Goal: Task Accomplishment & Management: Manage account settings

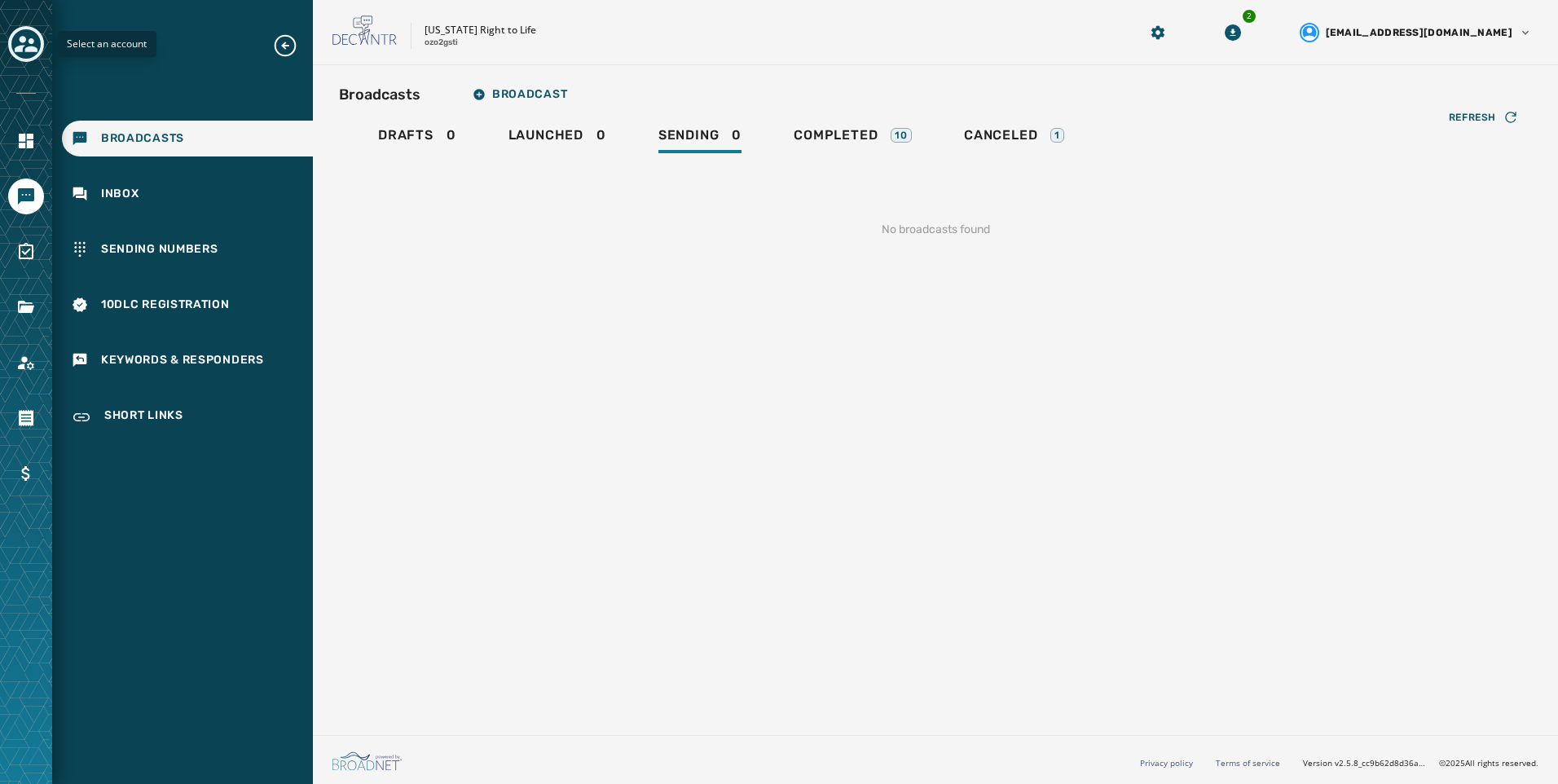
click at [25, 57] on div "Toggle account select drawer" at bounding box center [26, 44] width 30 height 30
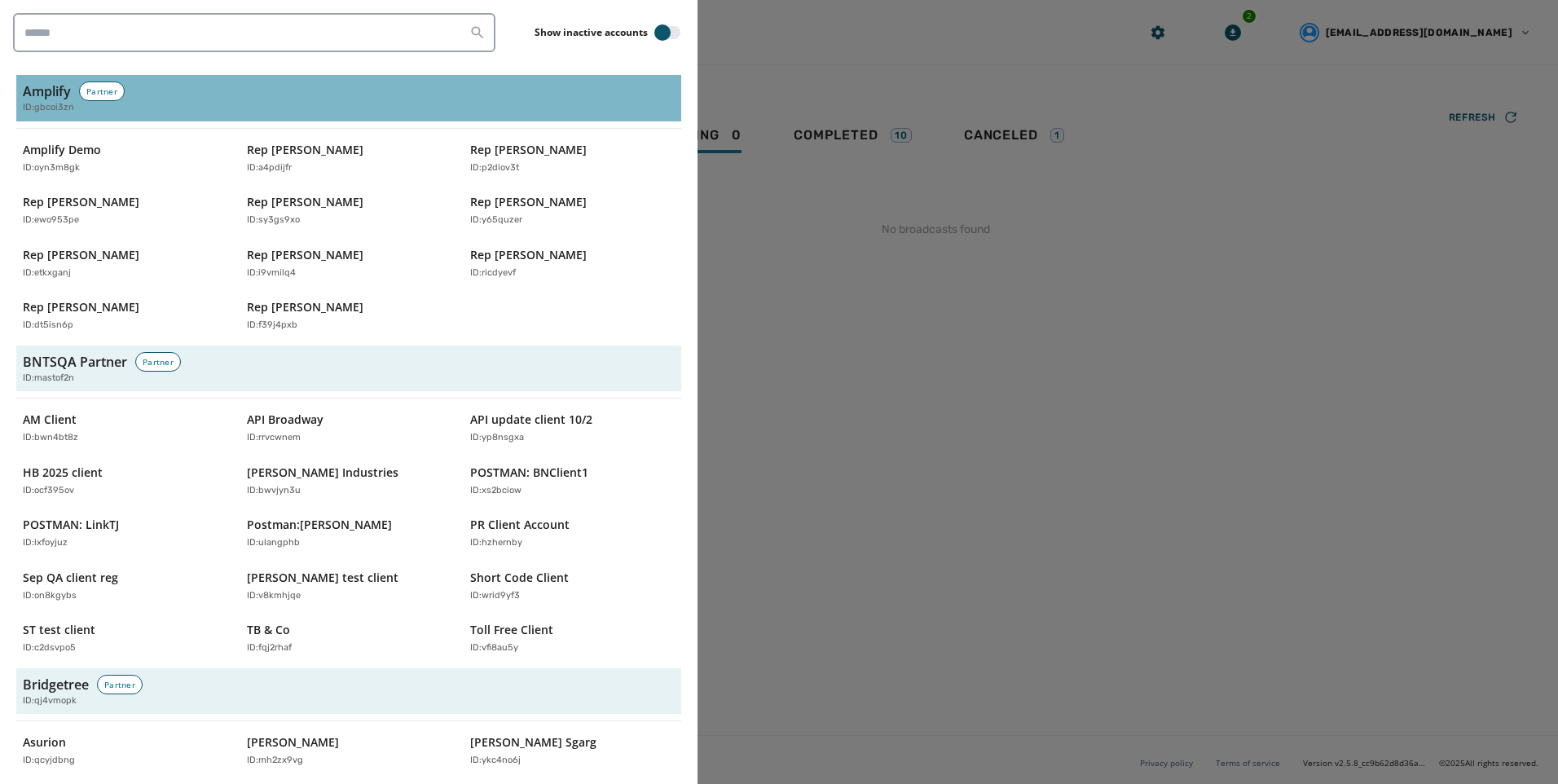
click at [73, 113] on span "ID: gbcoi3zn" at bounding box center [49, 108] width 51 height 14
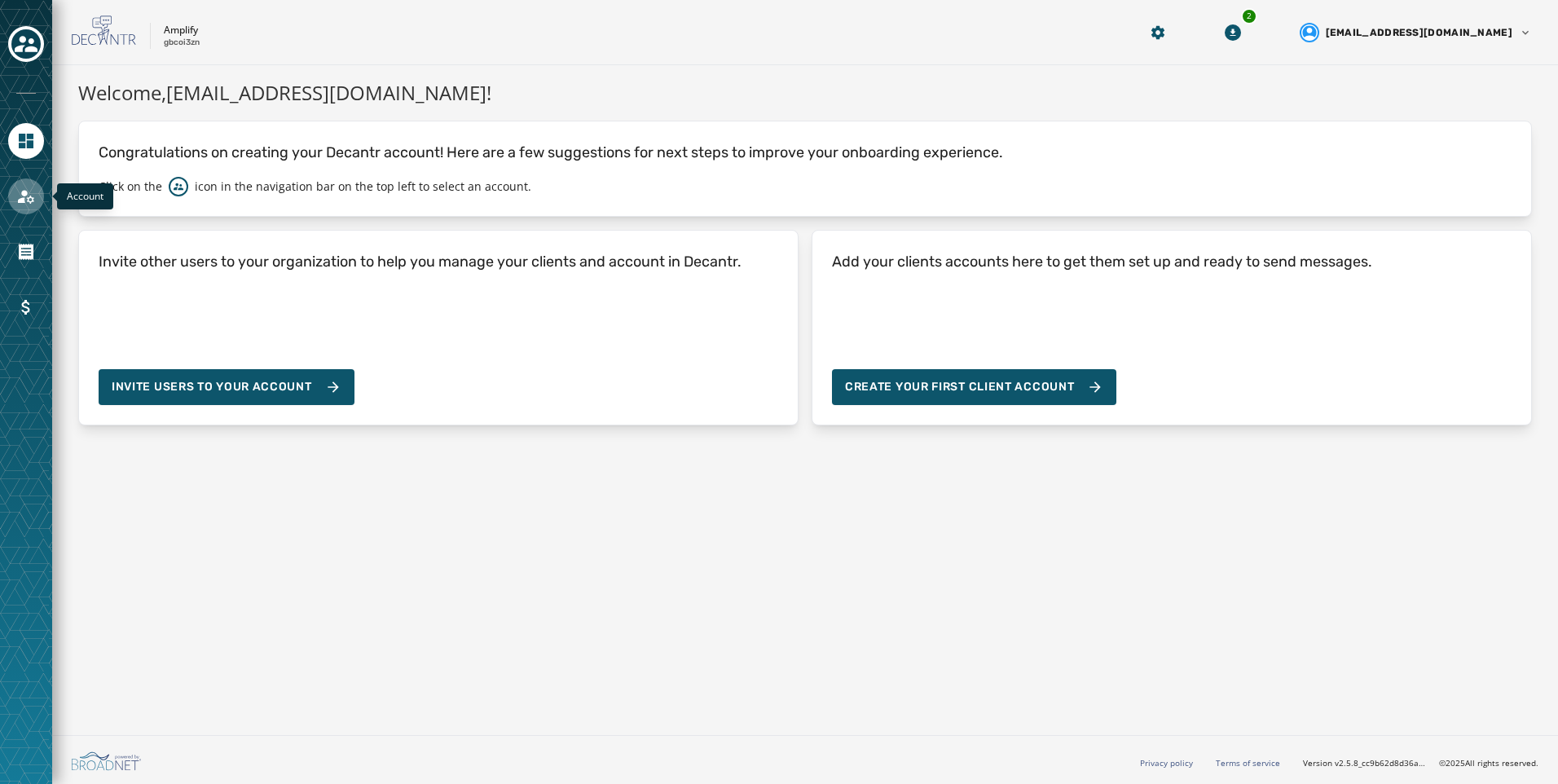
click at [42, 202] on link "Navigate to Account" at bounding box center [27, 196] width 36 height 36
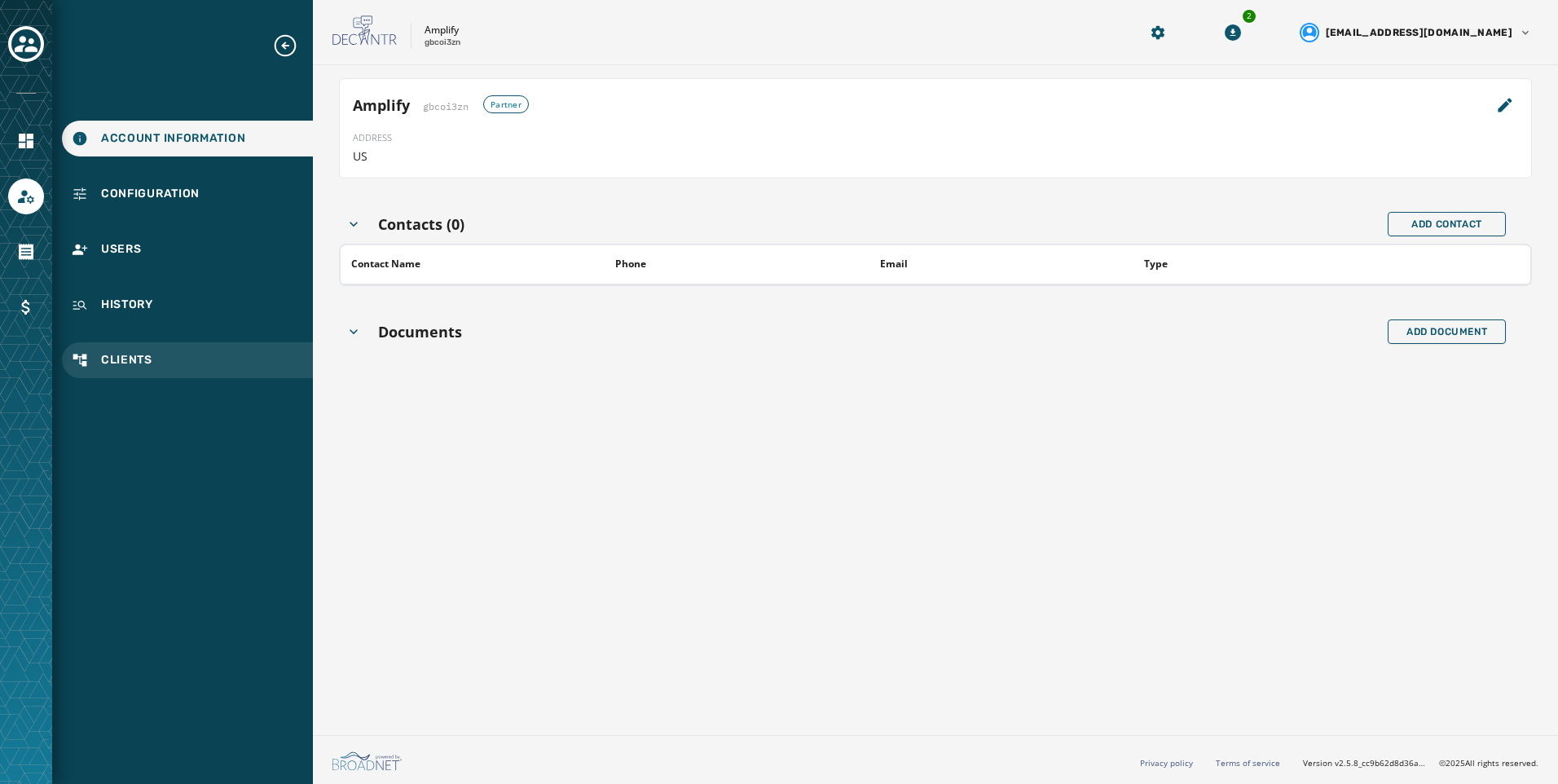
click at [155, 359] on div "Clients" at bounding box center [187, 360] width 251 height 36
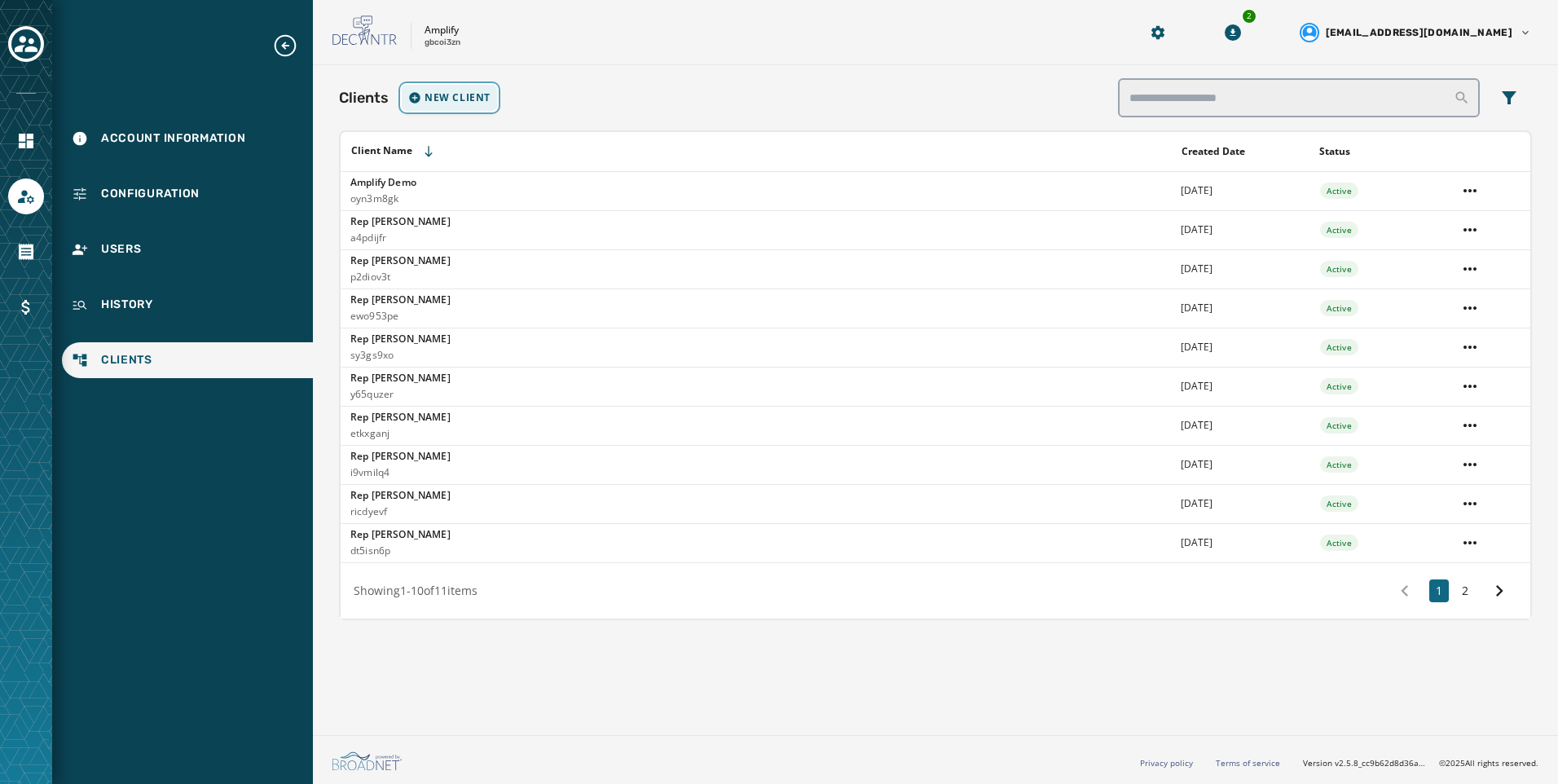
click at [441, 92] on span "New Client" at bounding box center [456, 98] width 66 height 13
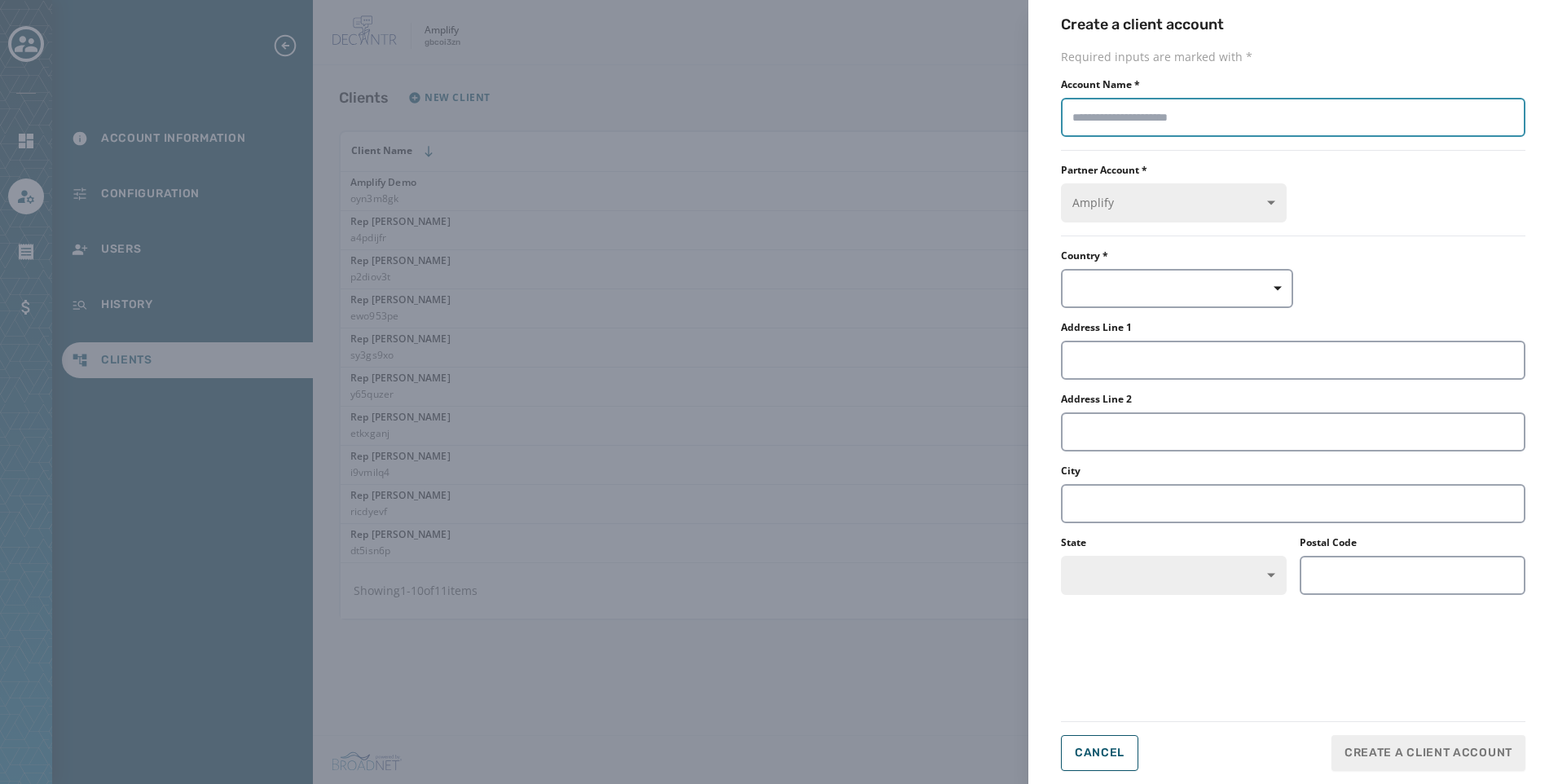
drag, startPoint x: 1314, startPoint y: 116, endPoint x: 1333, endPoint y: 115, distance: 19.0
click at [1314, 116] on input "Account Name *" at bounding box center [1292, 117] width 464 height 39
type input "**********"
click at [1177, 296] on button "button" at bounding box center [1177, 288] width 233 height 39
click at [1105, 326] on span "US" at bounding box center [1138, 325] width 114 height 16
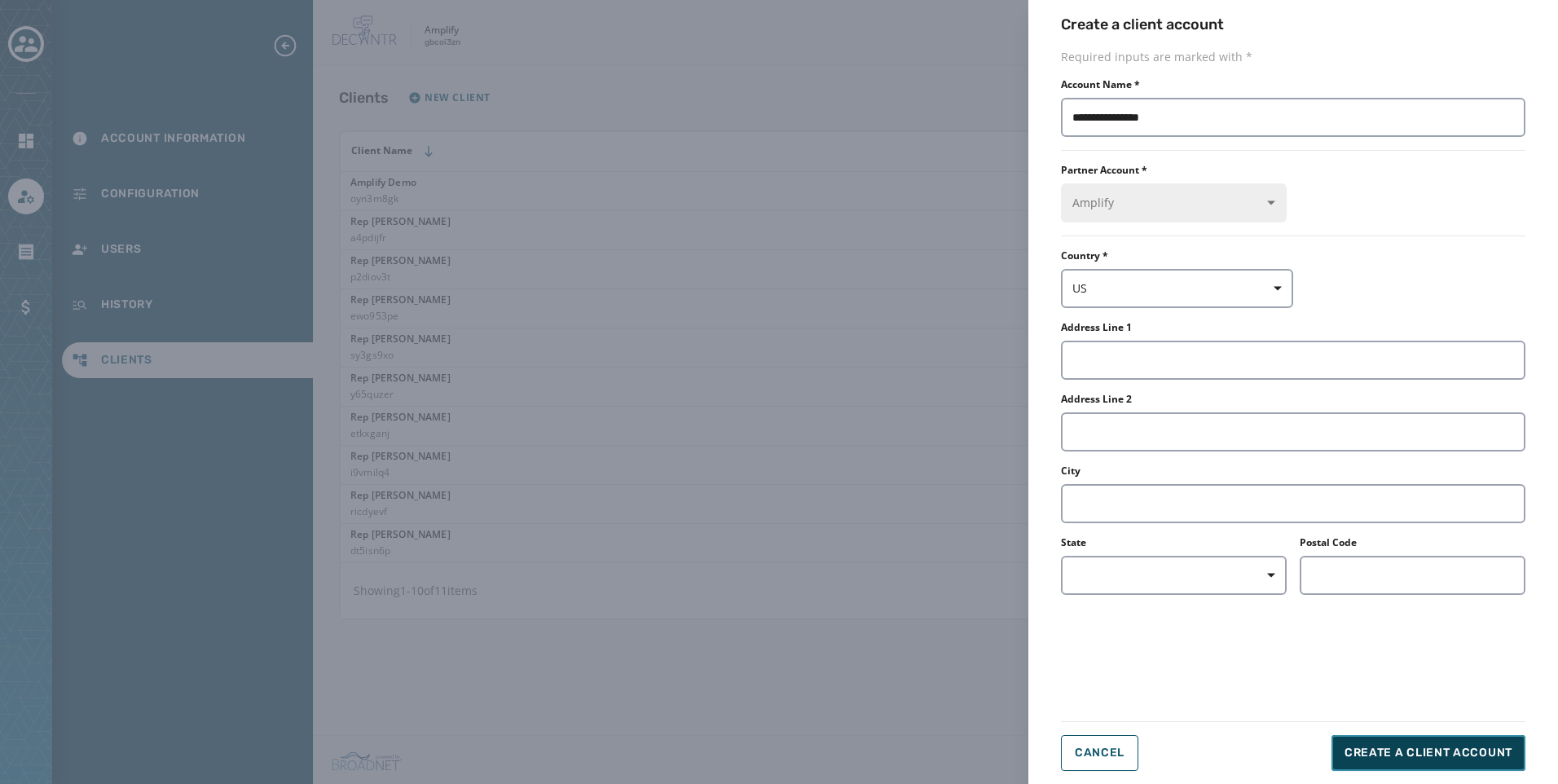
click at [1426, 751] on span "Create a client account" at bounding box center [1428, 752] width 168 height 16
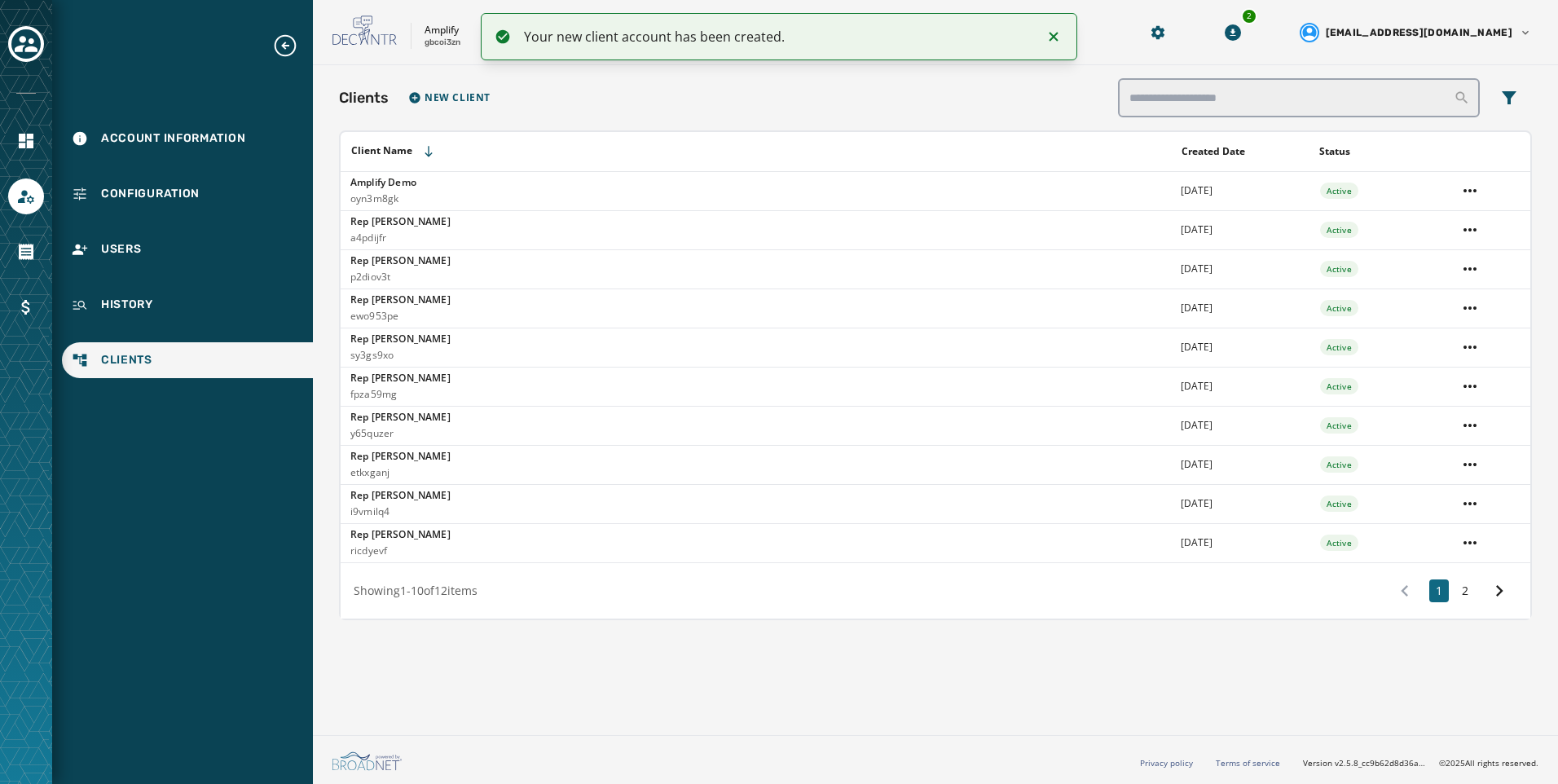
click at [5, 49] on div at bounding box center [26, 392] width 52 height 784
click at [20, 49] on icon "Toggle account select drawer" at bounding box center [26, 44] width 23 height 16
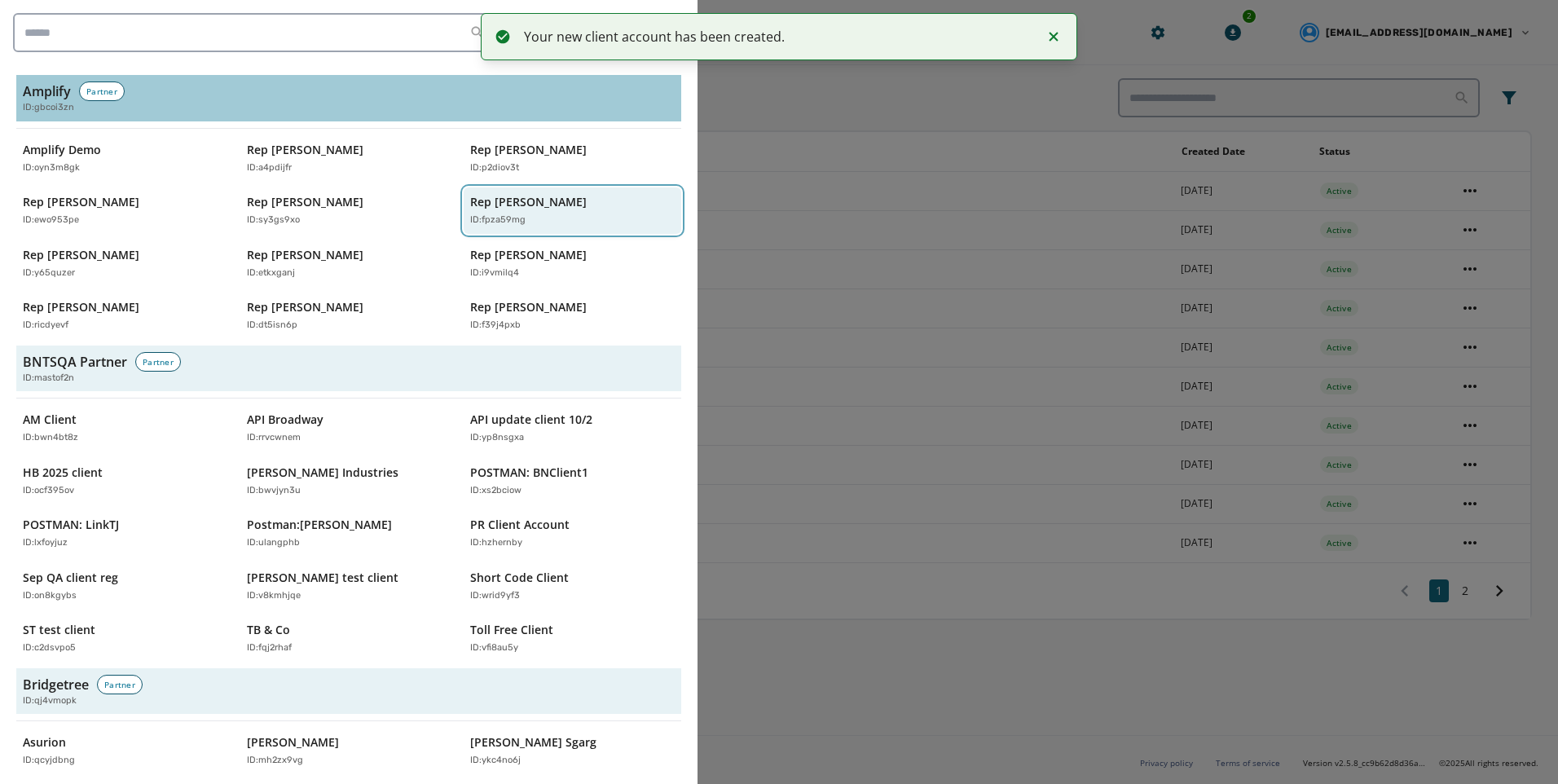
click at [539, 193] on p "Rep [PERSON_NAME]" at bounding box center [528, 201] width 116 height 16
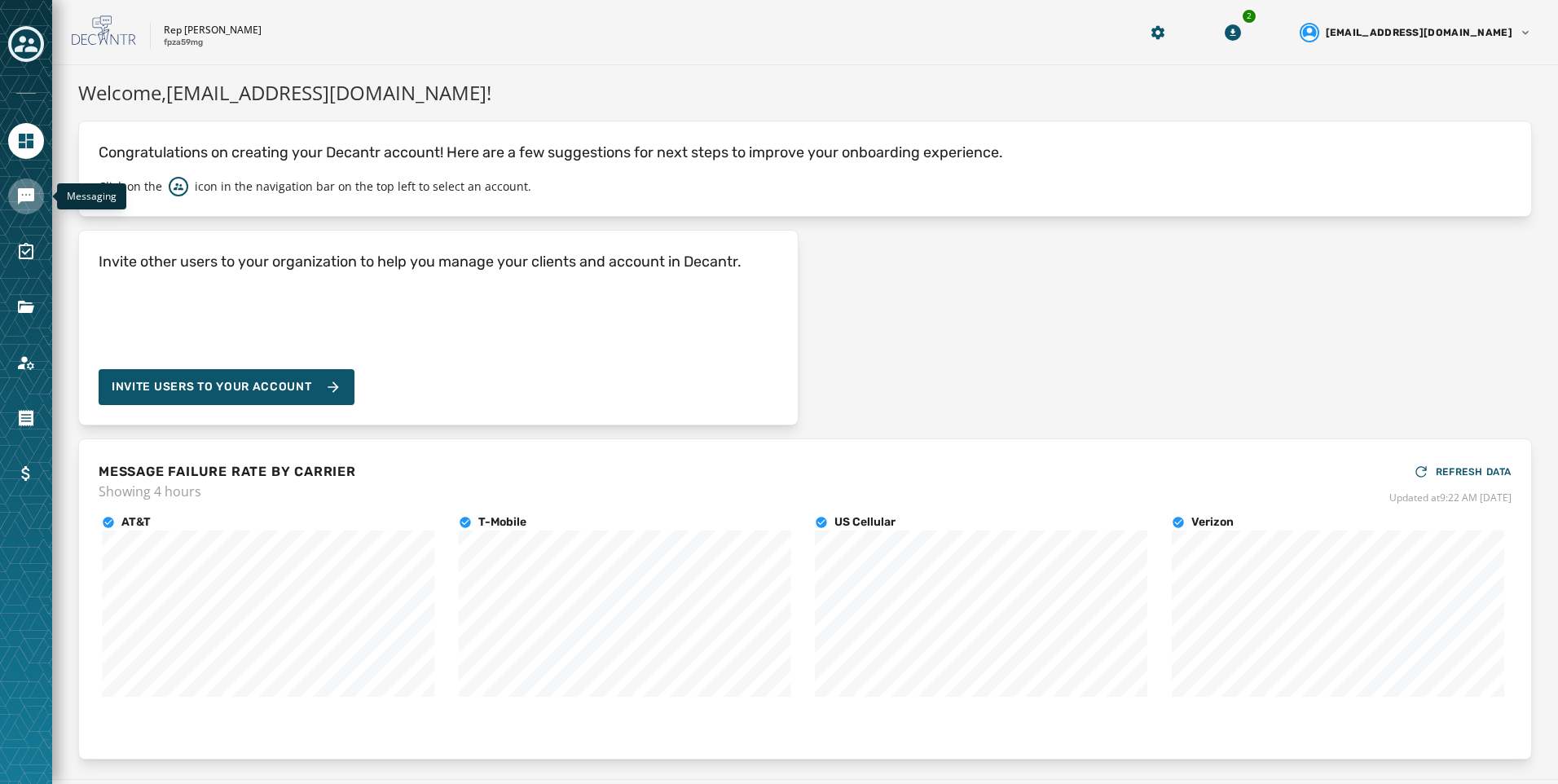
click at [14, 202] on link "Navigate to Messaging" at bounding box center [27, 196] width 36 height 36
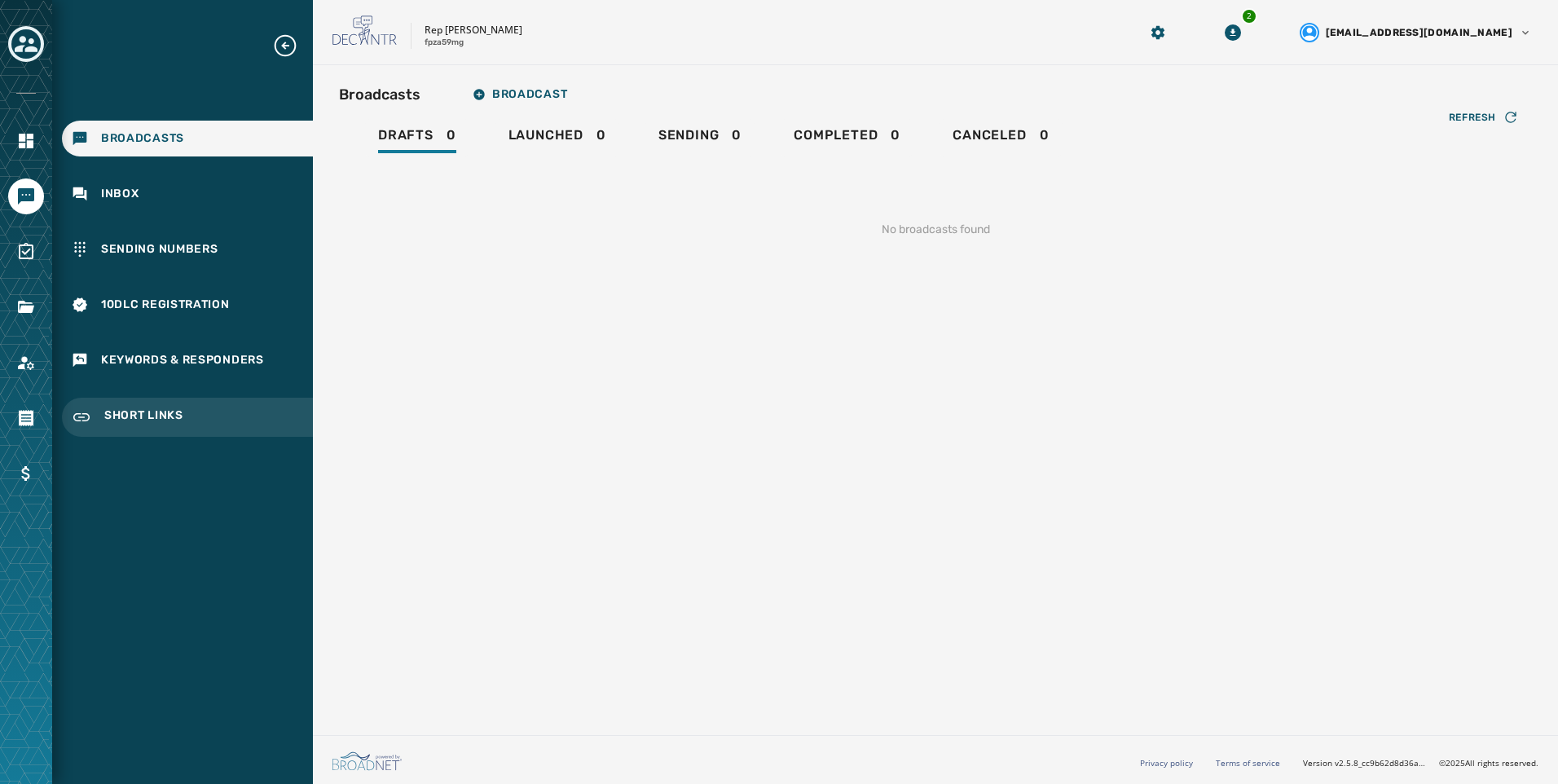
click at [132, 408] on span "Short Links" at bounding box center [143, 417] width 79 height 20
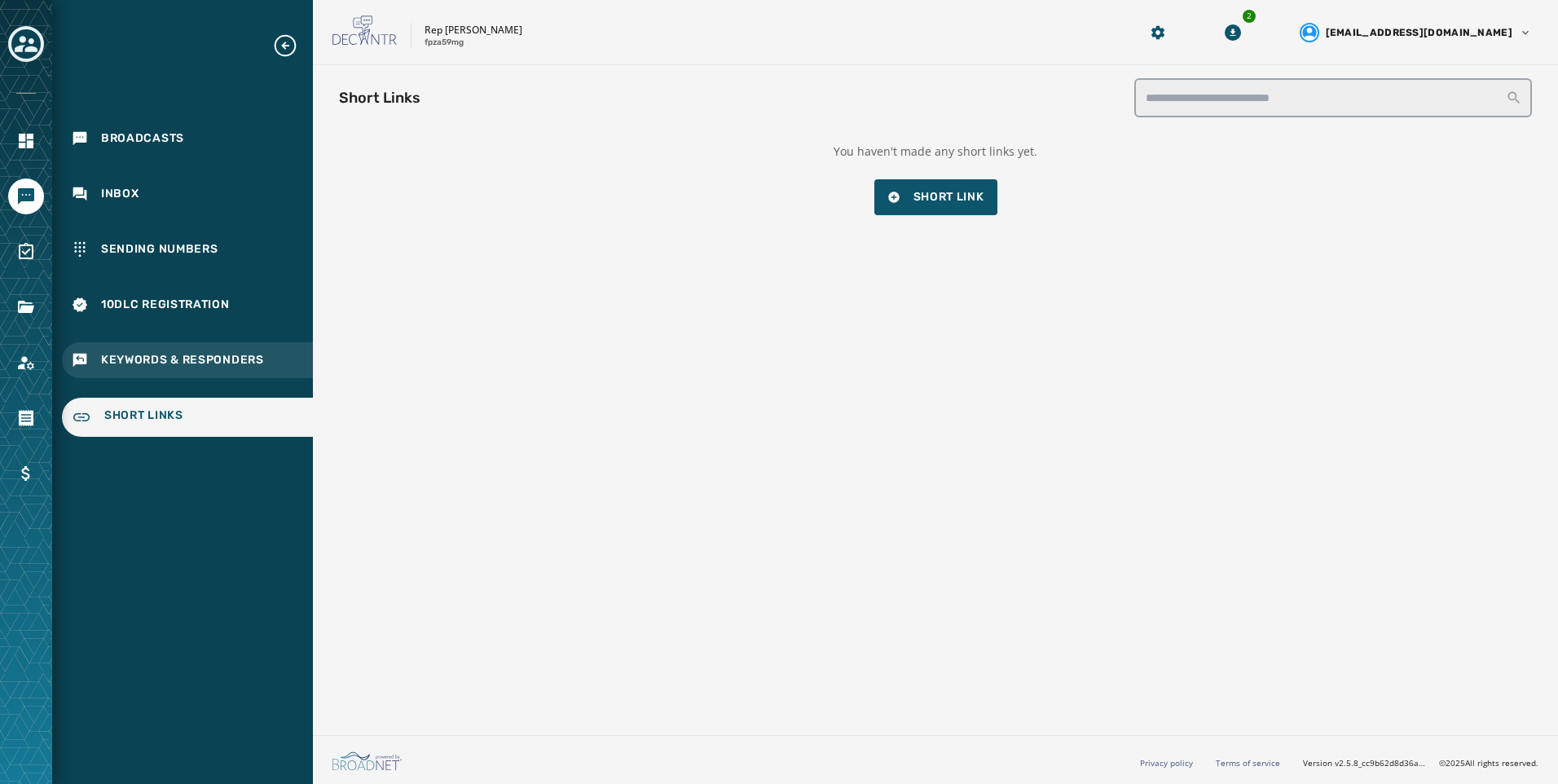
click at [131, 362] on span "Keywords & Responders" at bounding box center [182, 359] width 163 height 16
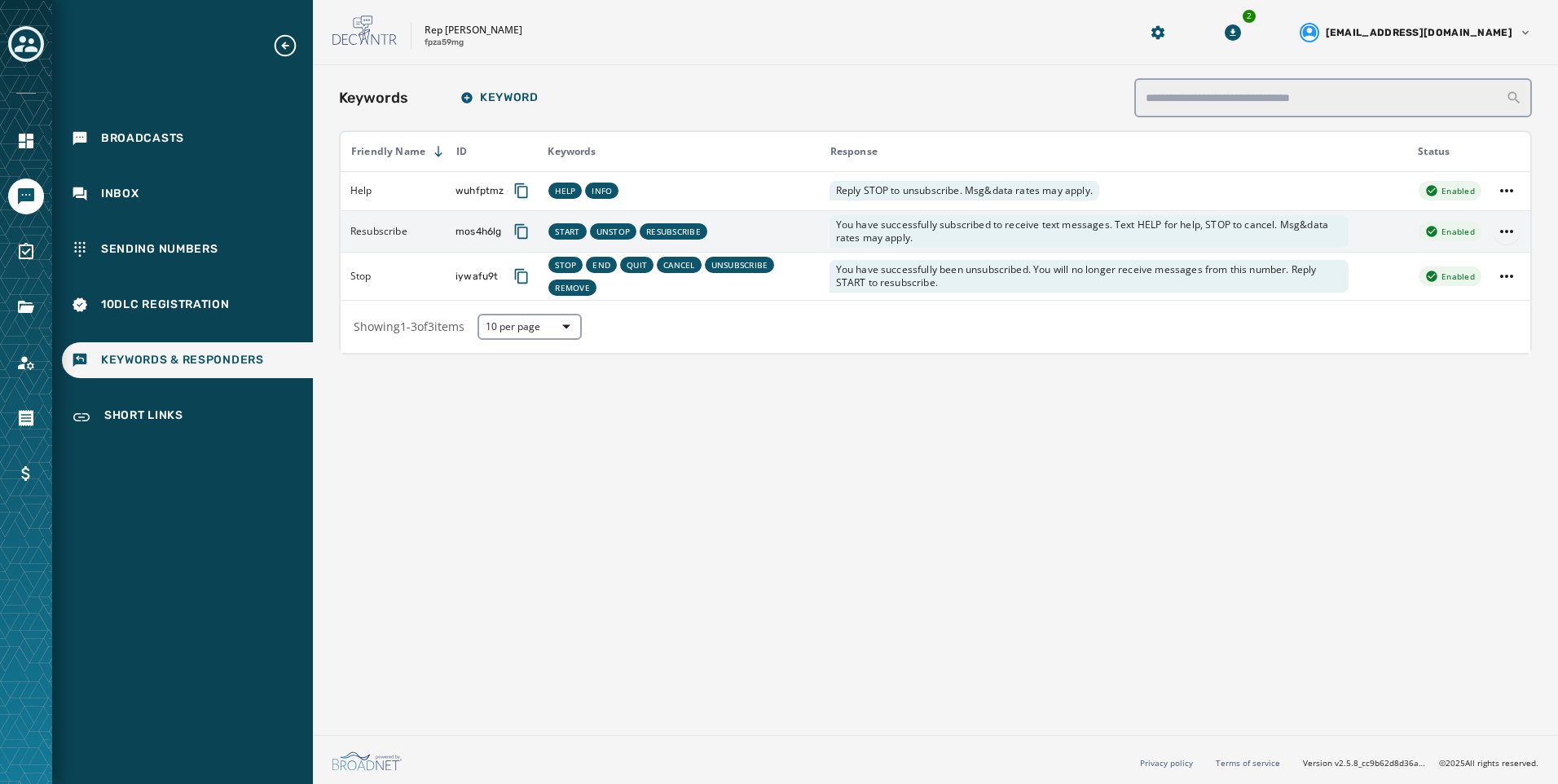
click at [1501, 235] on html "Broadcasts Inbox Sending Numbers 10DLC Registration Keywords & Responders Short…" at bounding box center [779, 392] width 1558 height 784
click at [1491, 263] on div "Edit" at bounding box center [1507, 263] width 76 height 26
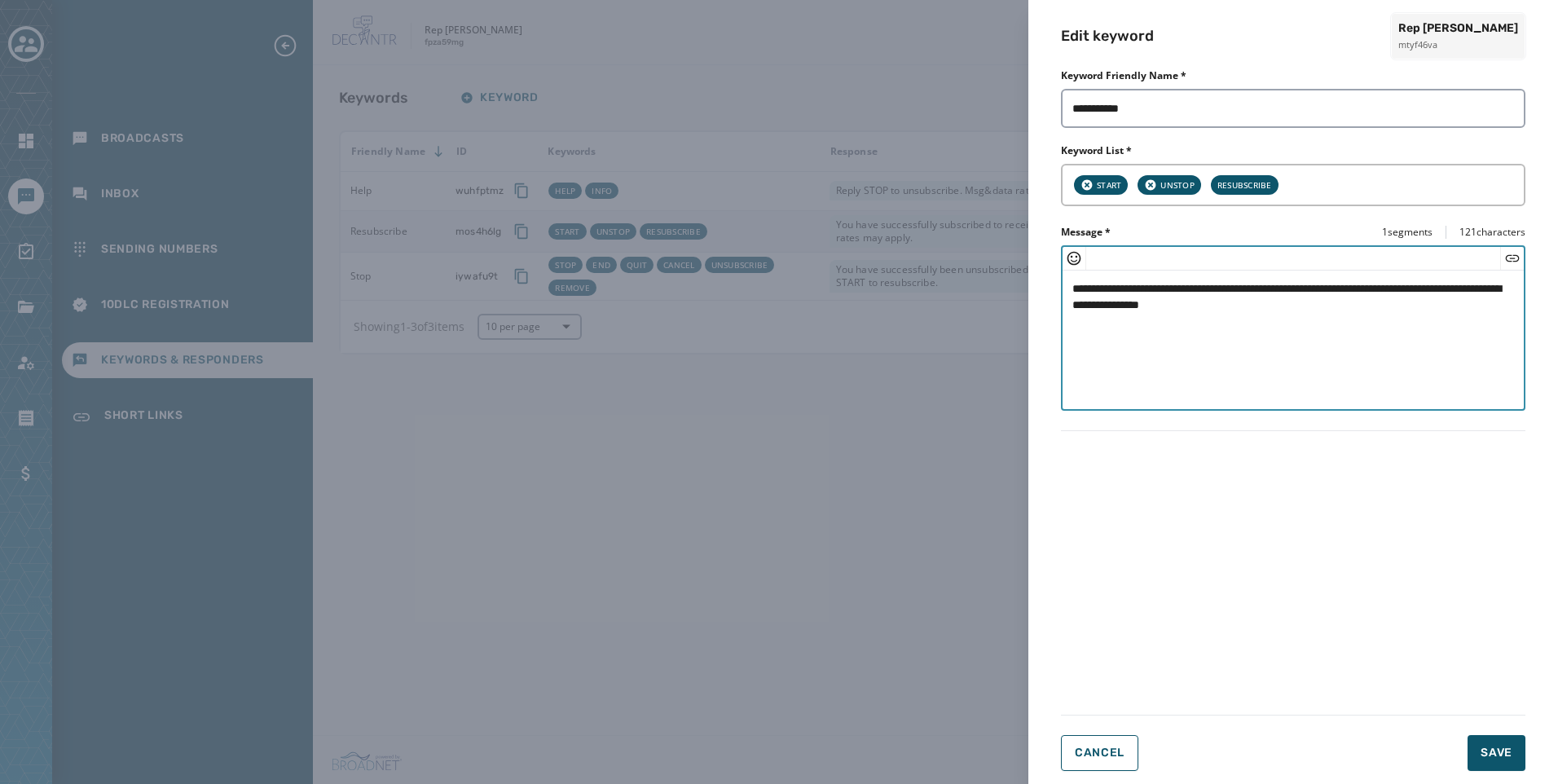
paste textarea "**********"
drag, startPoint x: 1438, startPoint y: 308, endPoint x: 868, endPoint y: 267, distance: 571.5
click at [1070, 300] on textarea "**********" at bounding box center [1293, 337] width 461 height 133
click at [1489, 755] on span "Save" at bounding box center [1496, 752] width 31 height 16
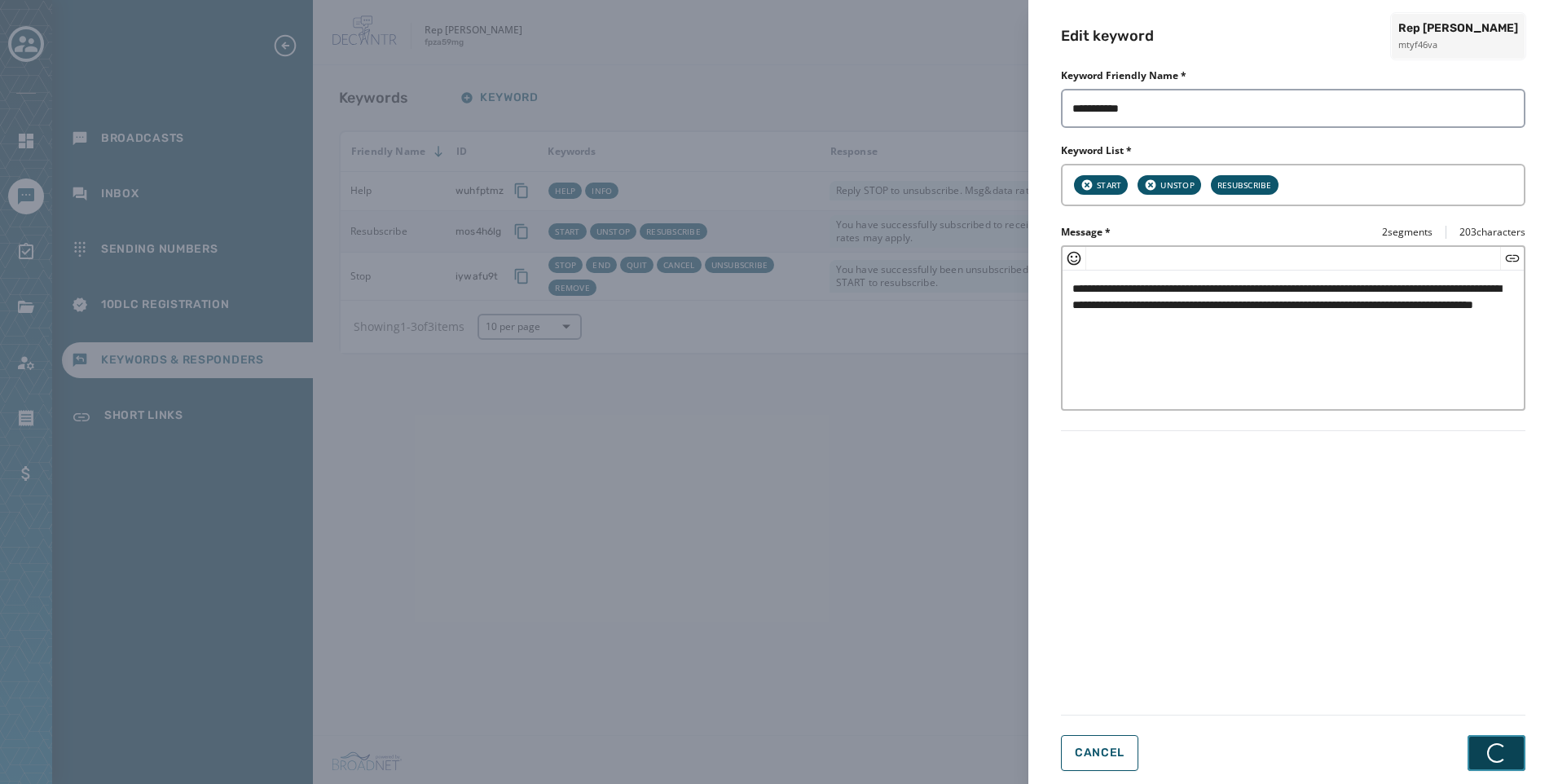
type textarea "**********"
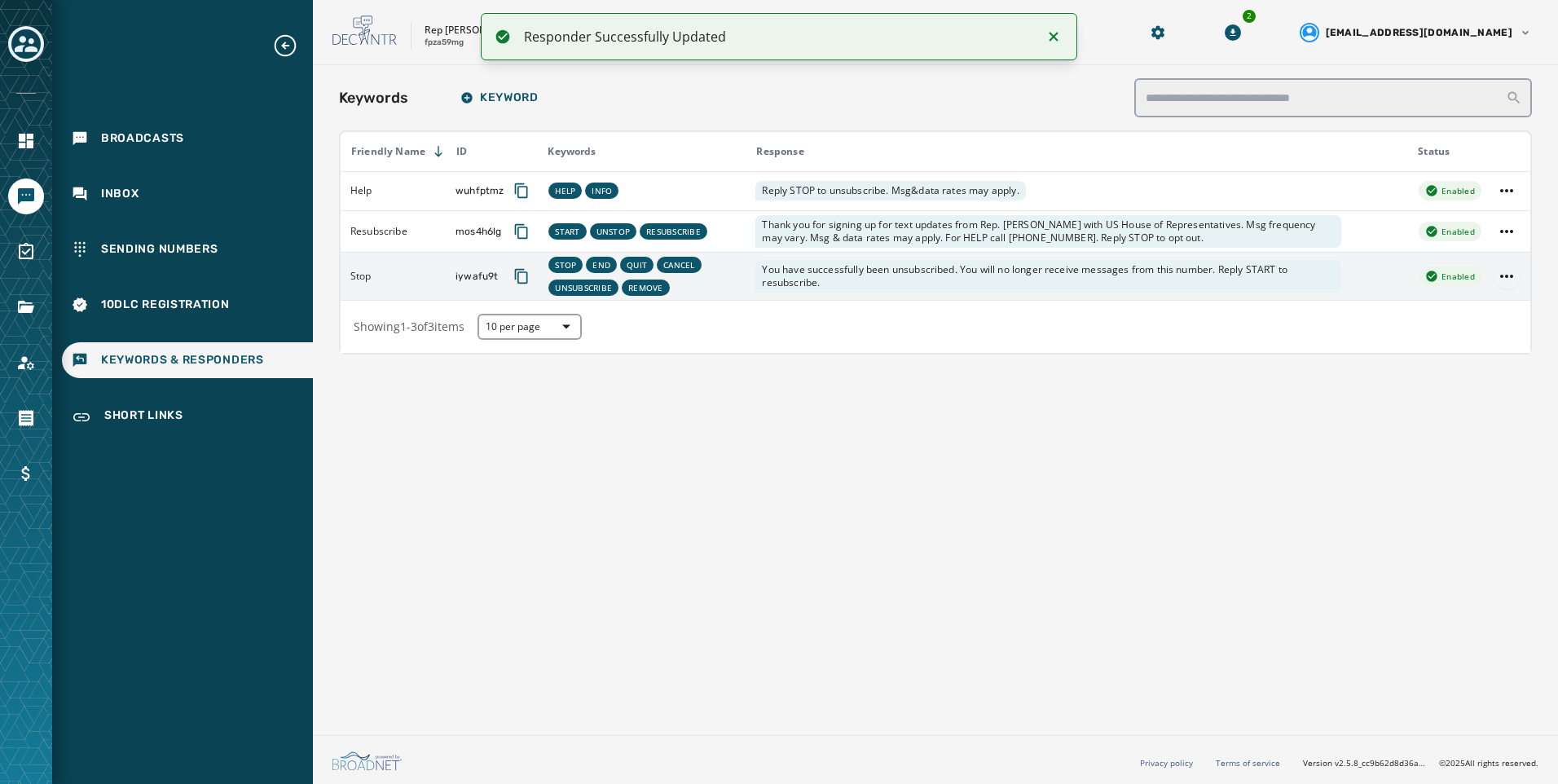
click at [1507, 278] on html "Responder Successfully Updated Broadcasts Inbox Sending Numbers 10DLC Registrat…" at bounding box center [779, 392] width 1558 height 784
click at [1498, 312] on div "Edit" at bounding box center [1507, 308] width 76 height 26
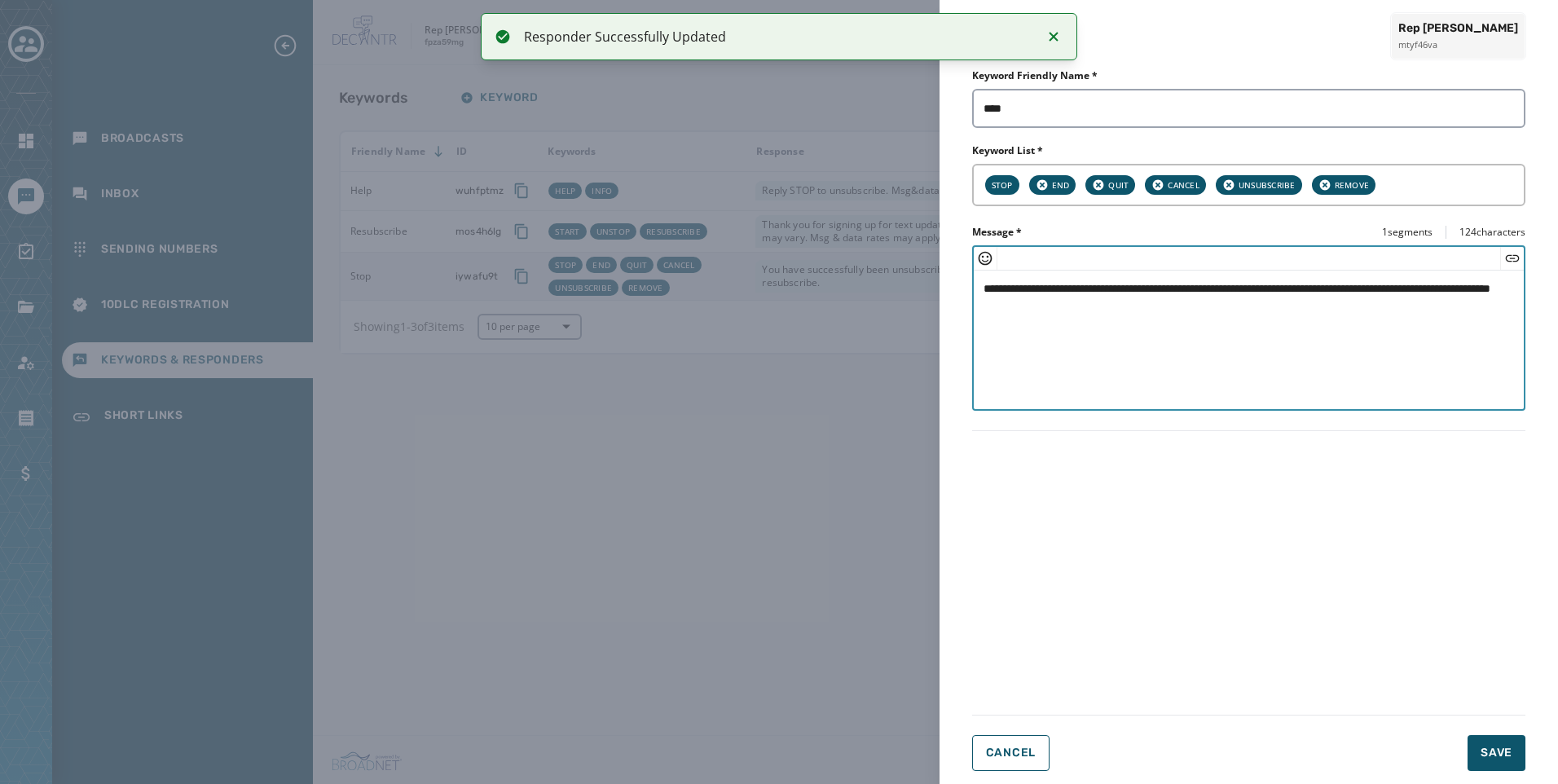
paste textarea "Enter your keyword response"
drag, startPoint x: 1279, startPoint y: 311, endPoint x: 957, endPoint y: 323, distance: 322.2
click at [981, 311] on textarea "**********" at bounding box center [1248, 337] width 550 height 133
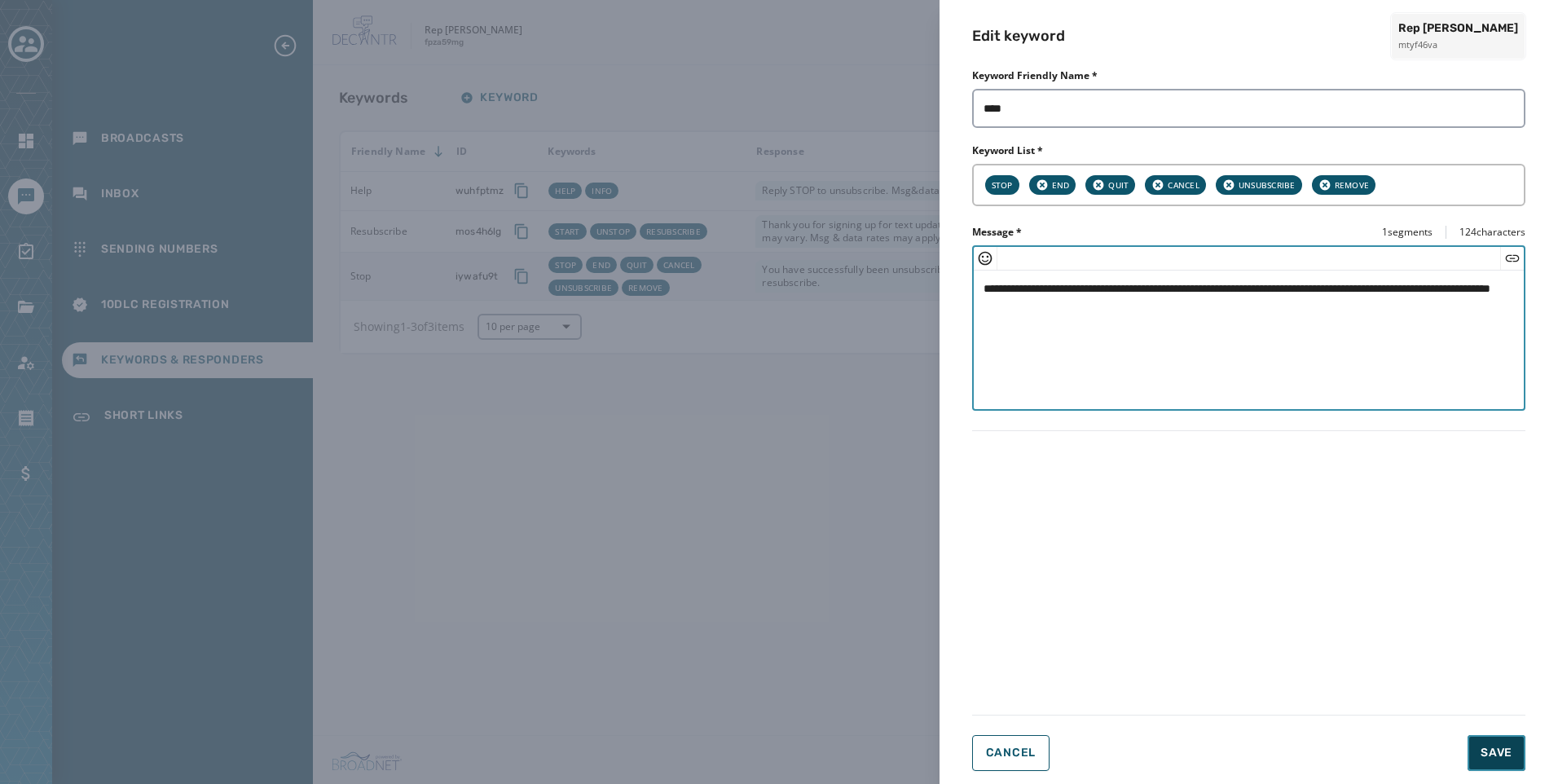
click at [1495, 749] on span "Save" at bounding box center [1496, 752] width 31 height 16
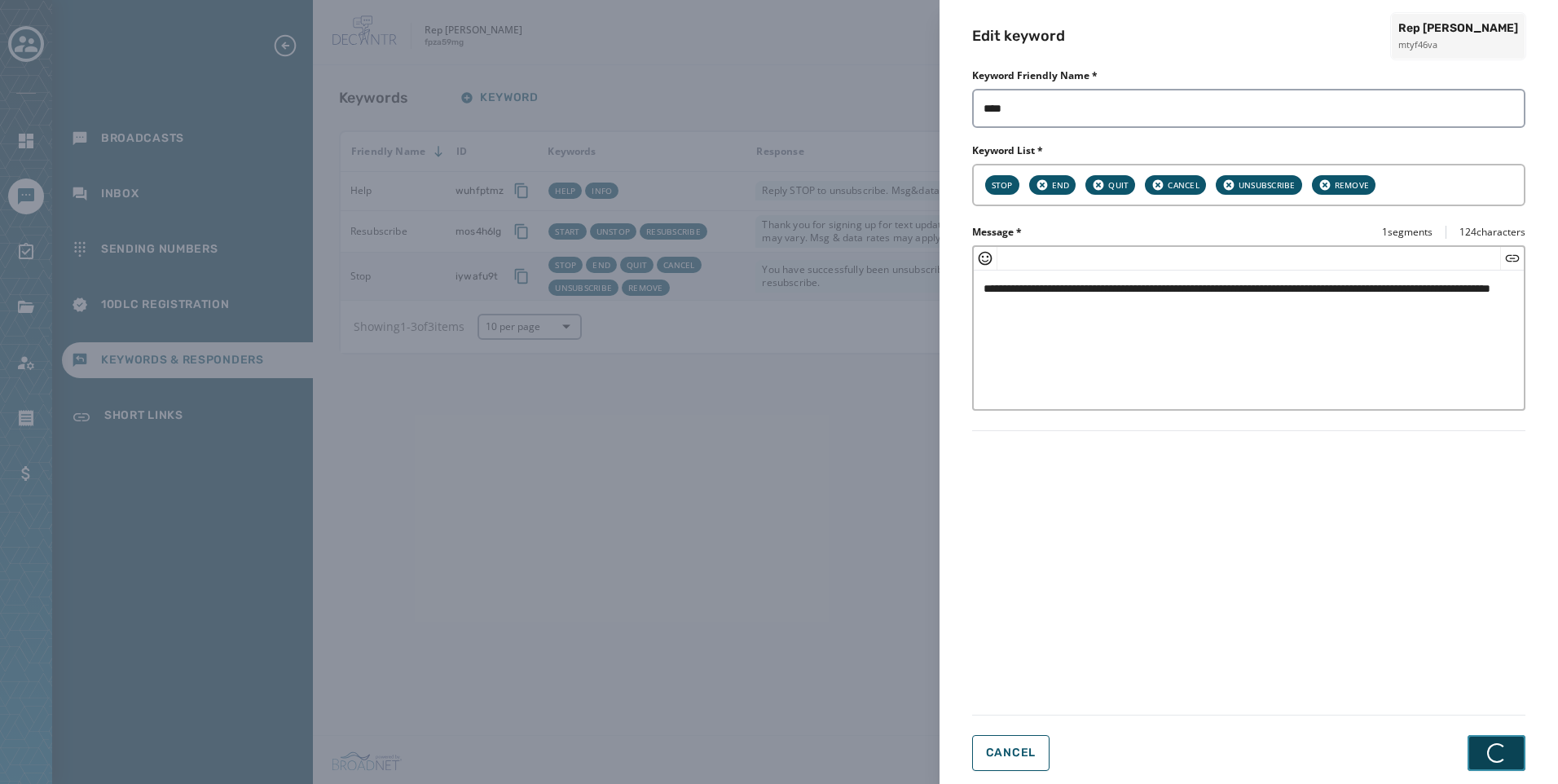
type textarea "**********"
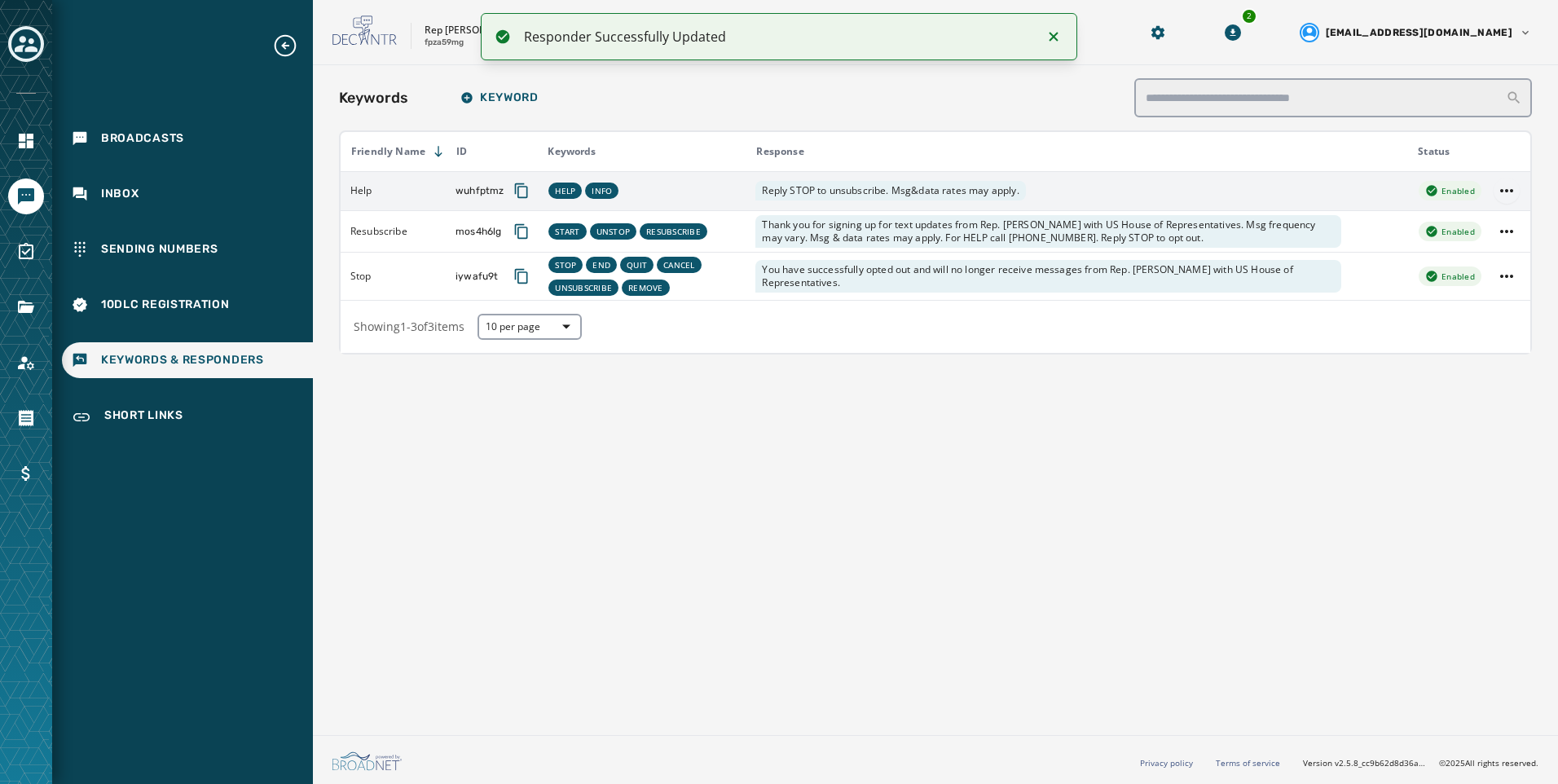
click at [1515, 191] on html "Responder Successfully Updated Broadcasts Inbox Sending Numbers 10DLC Registrat…" at bounding box center [779, 392] width 1558 height 784
click at [1502, 211] on div "Edit" at bounding box center [1507, 223] width 76 height 26
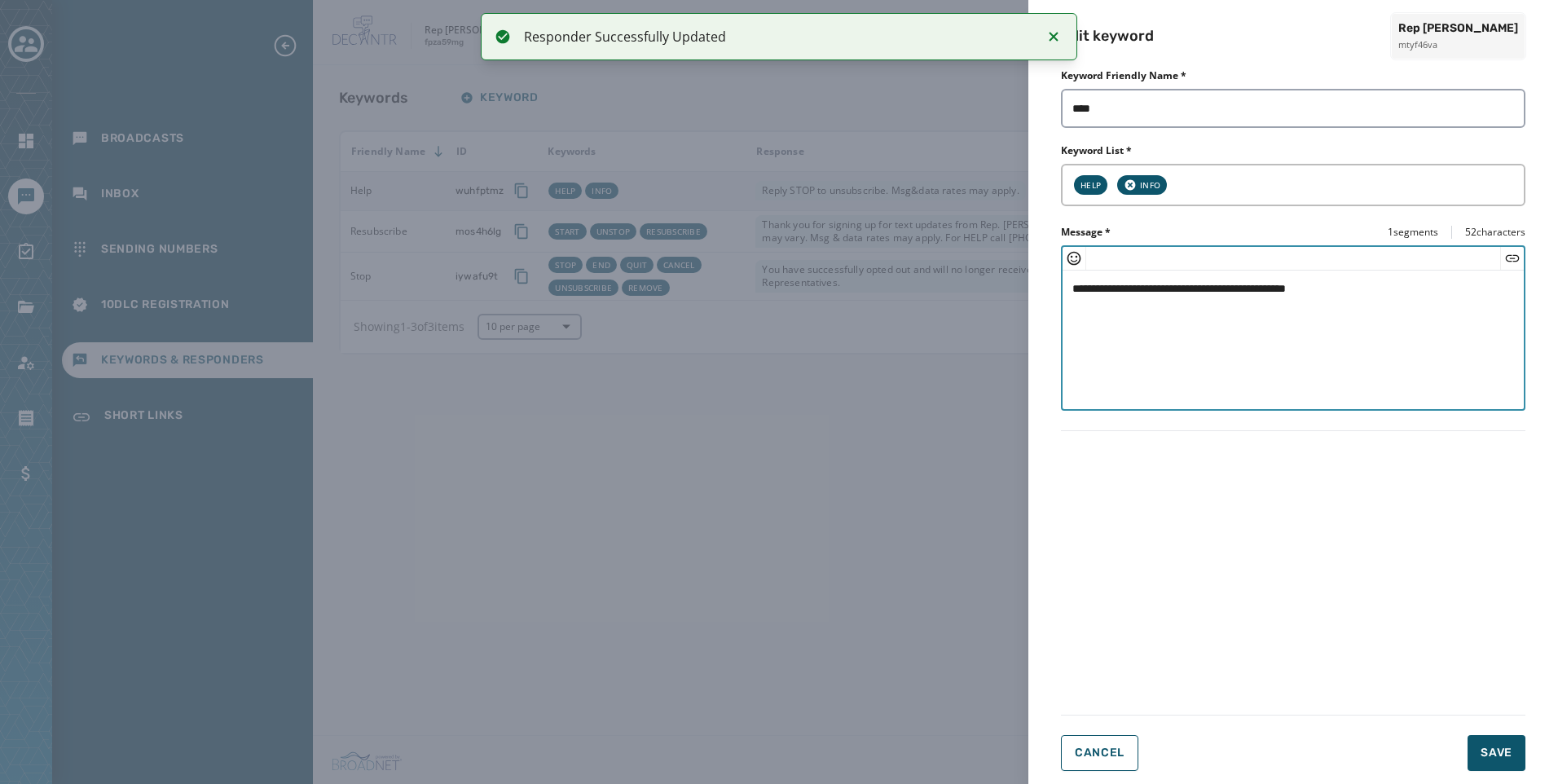
paste textarea "**********"
drag, startPoint x: 1400, startPoint y: 295, endPoint x: 915, endPoint y: 294, distance: 485.0
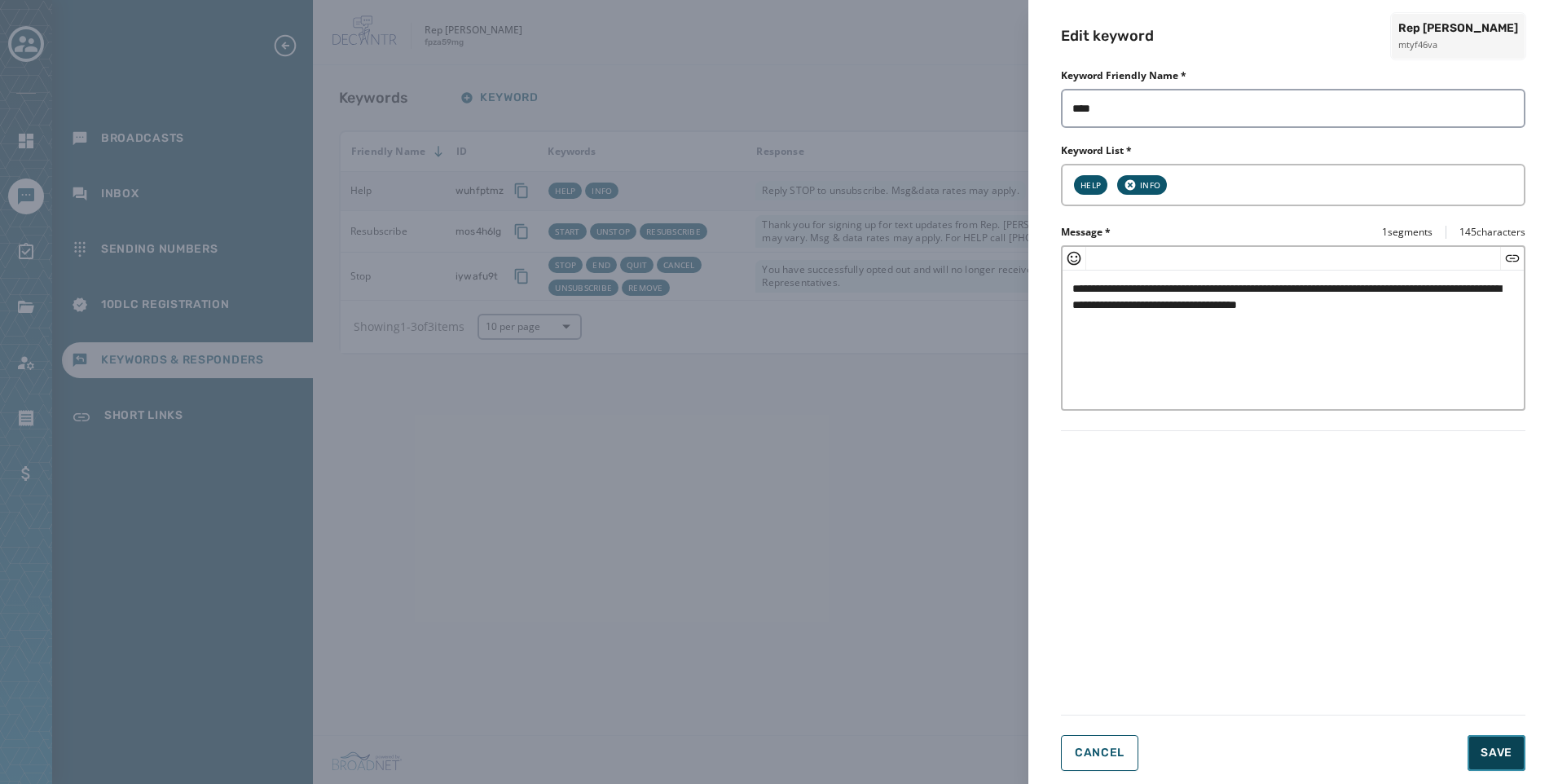
click at [1481, 744] on button "Save" at bounding box center [1496, 753] width 58 height 36
type textarea "**********"
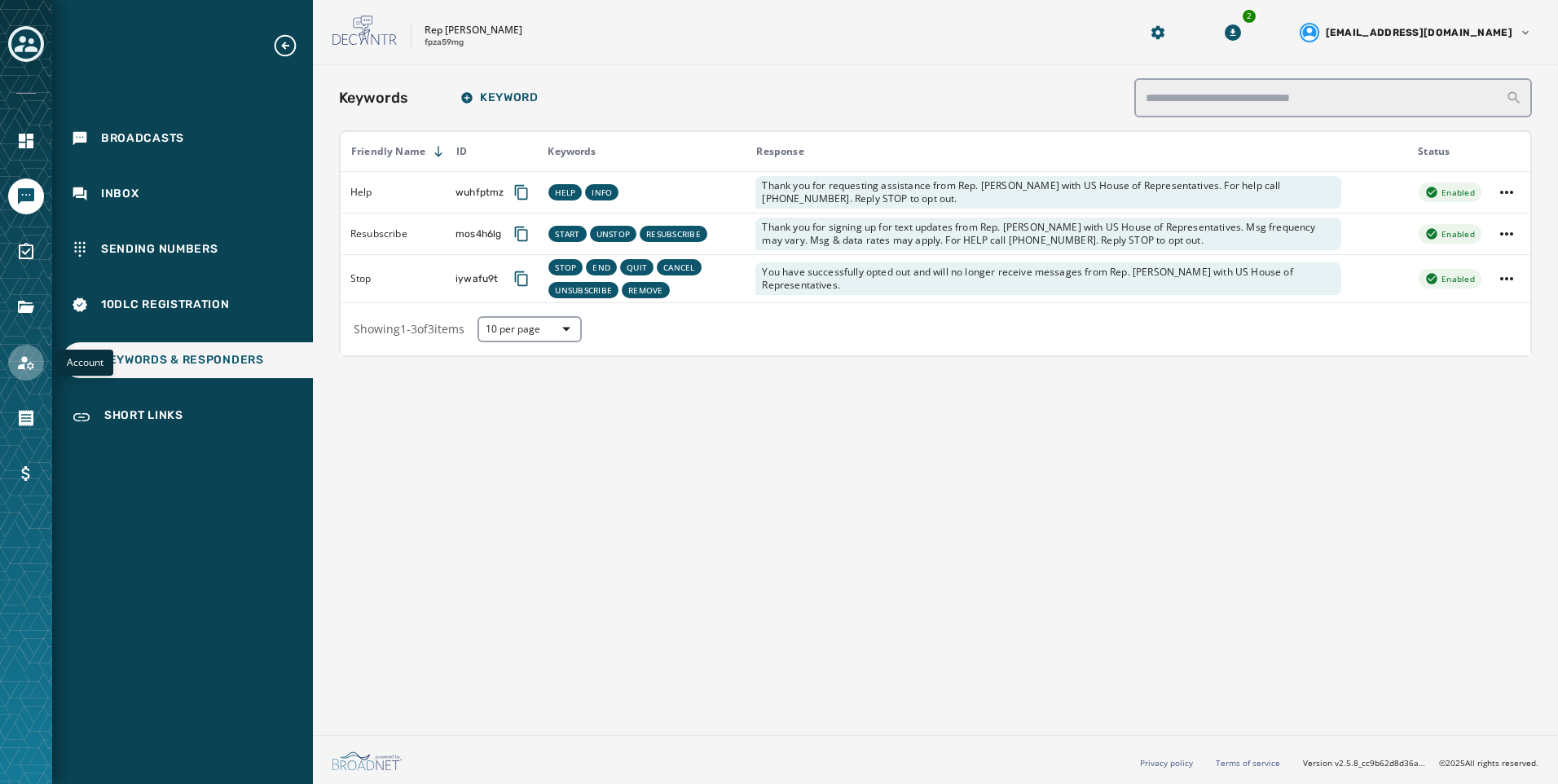
click at [26, 355] on icon "Navigate to Account" at bounding box center [26, 362] width 20 height 20
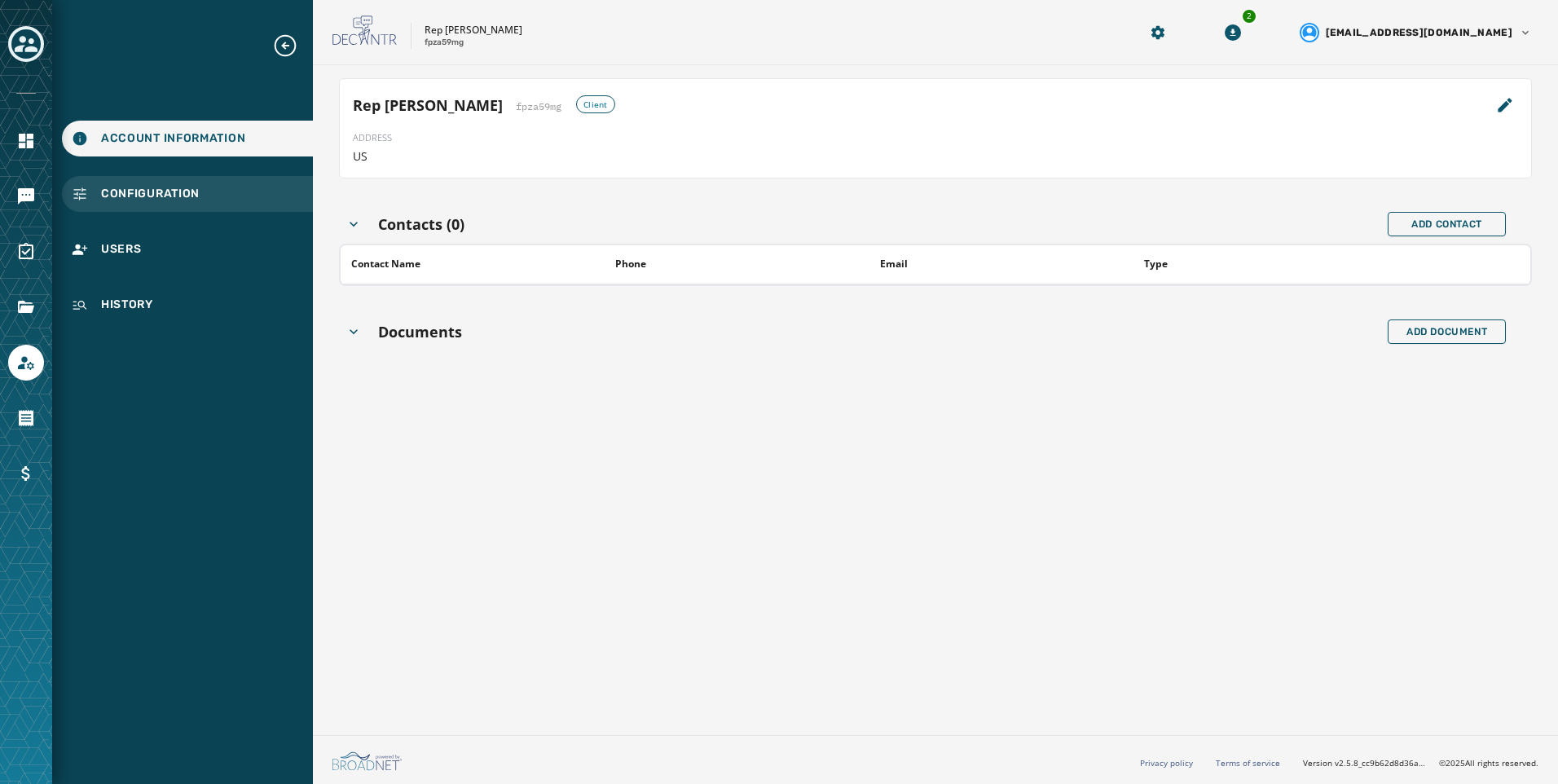
click at [208, 194] on div "Configuration" at bounding box center [187, 194] width 251 height 36
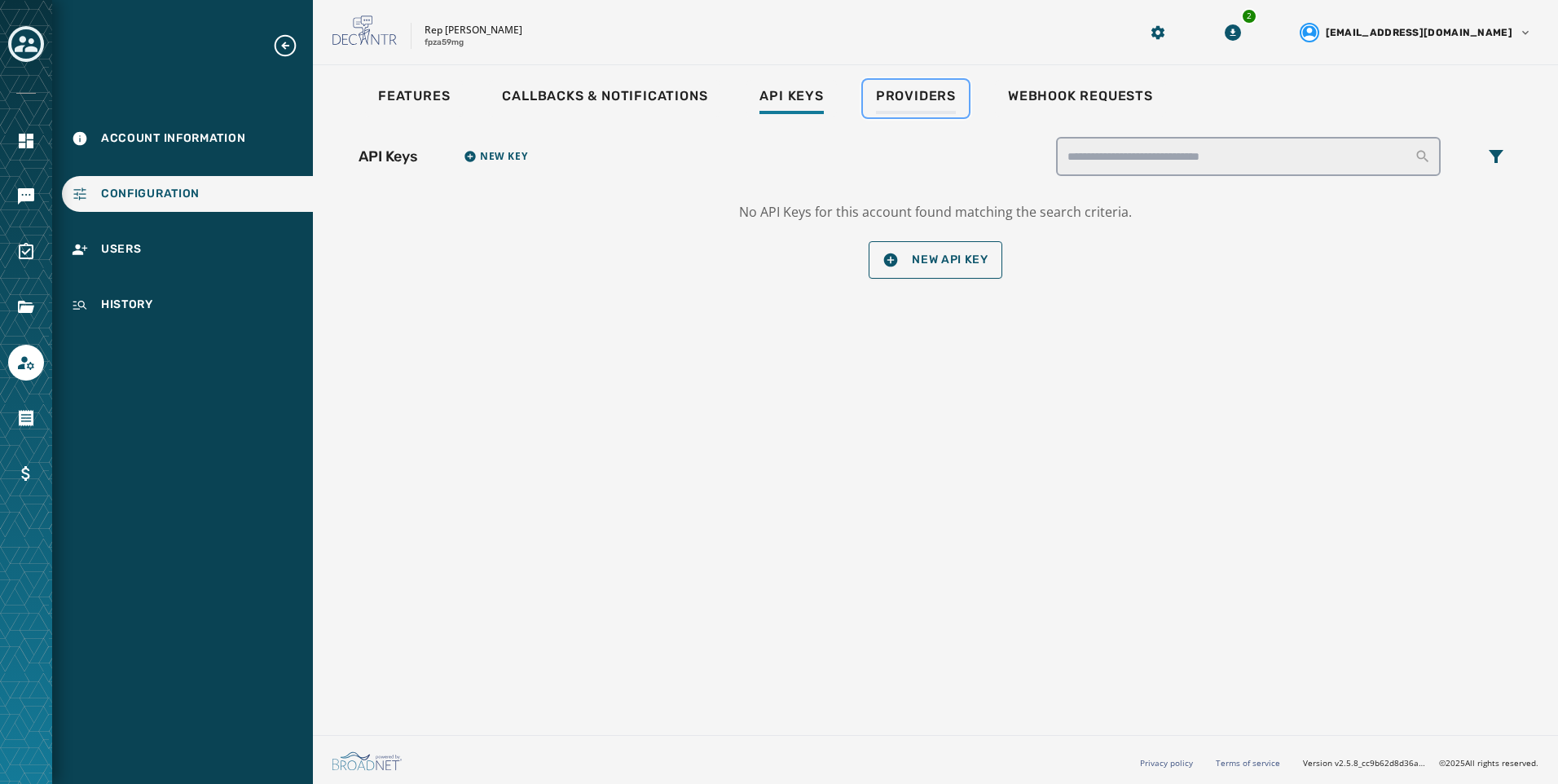
click at [922, 106] on div "Providers" at bounding box center [916, 100] width 80 height 26
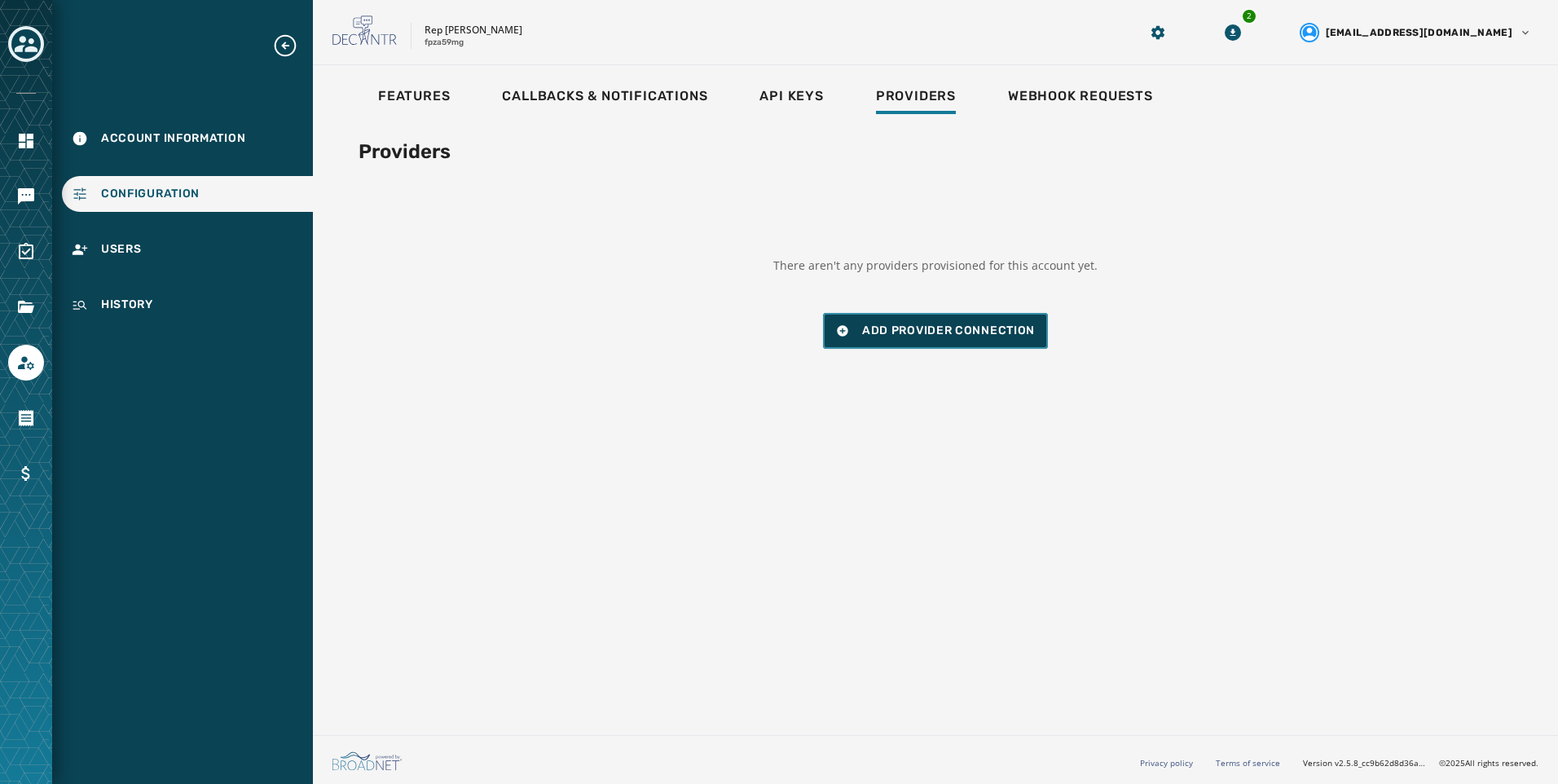
click at [947, 337] on span "Add Provider Connection" at bounding box center [948, 331] width 172 height 16
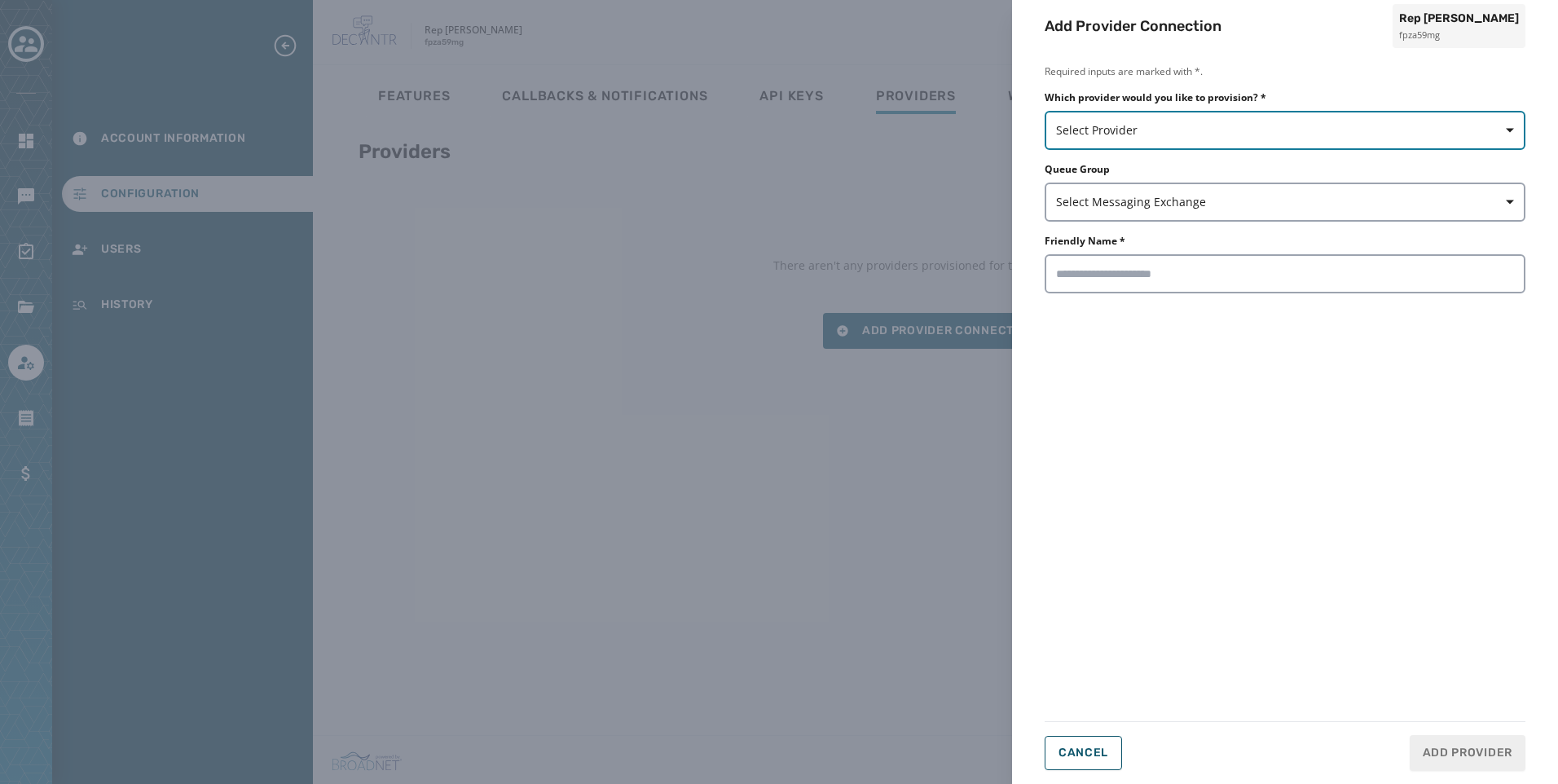
click at [1273, 127] on span "Select Provider" at bounding box center [1285, 130] width 458 height 16
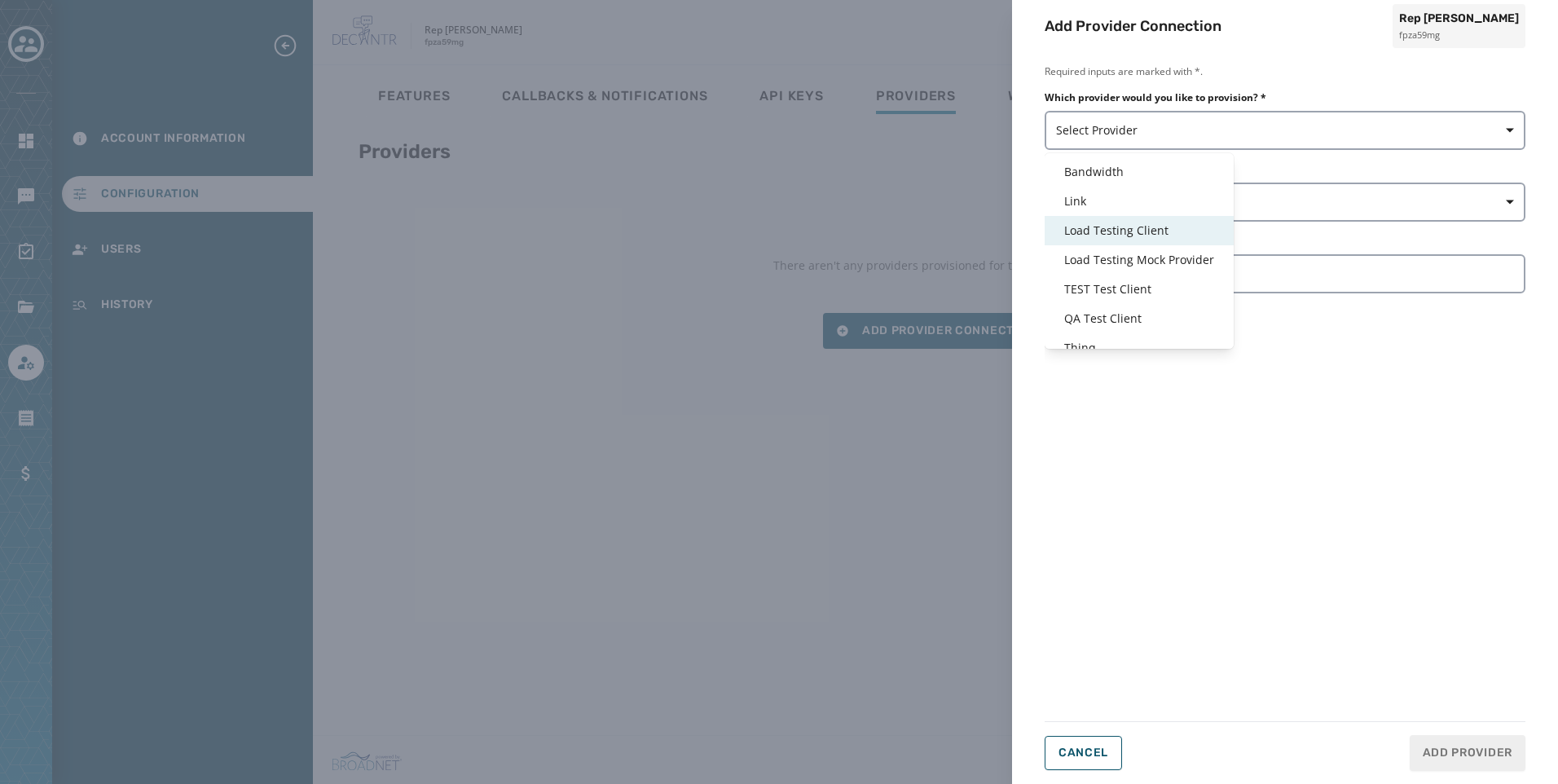
scroll to position [39, 0]
click at [1111, 336] on span "Thinq" at bounding box center [1139, 333] width 150 height 16
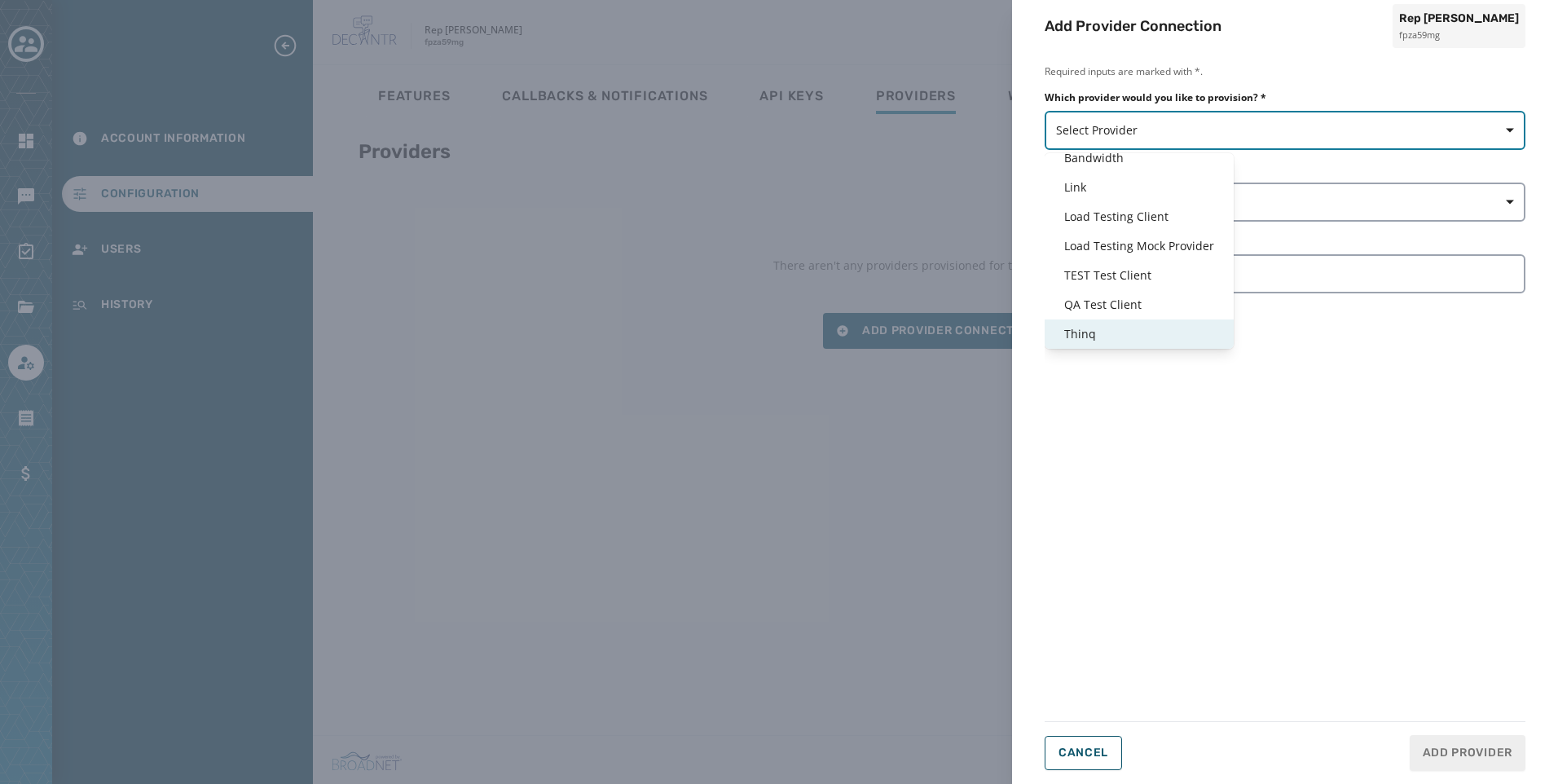
type input "*****"
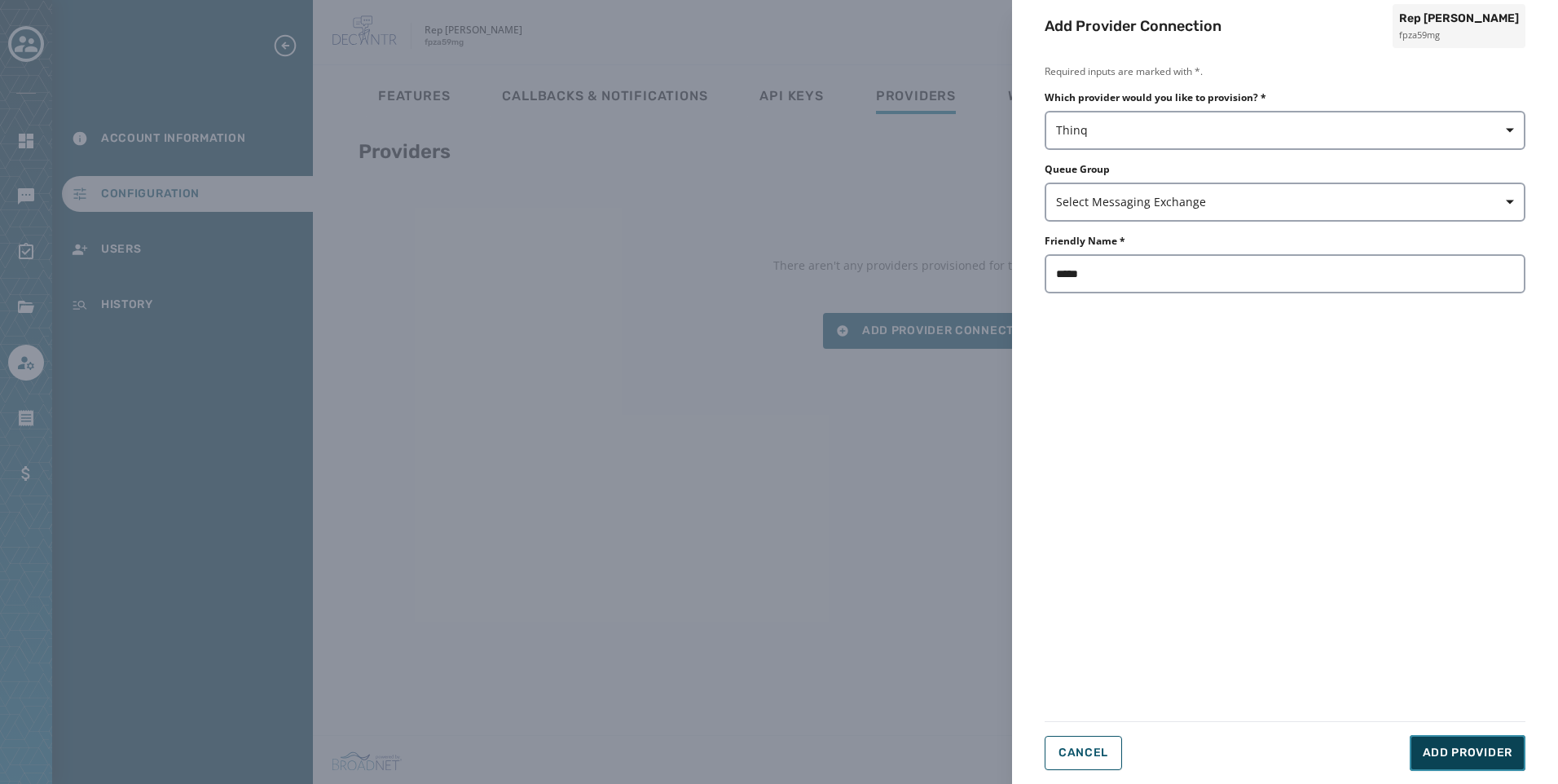
click at [1459, 754] on span "Add Provider" at bounding box center [1467, 752] width 90 height 16
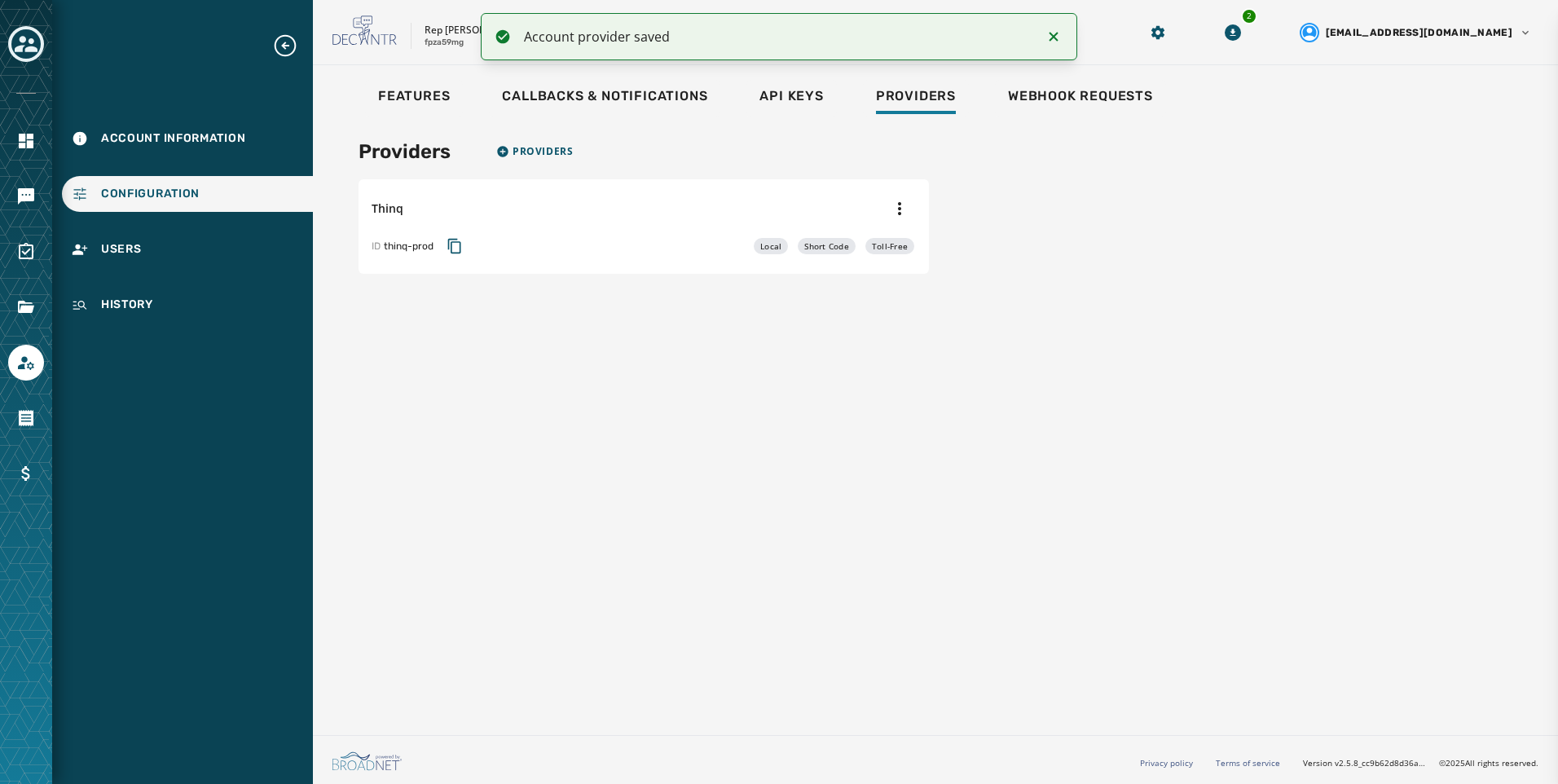
click at [18, 189] on div "Add Provider Connection Rep [PERSON_NAME] fpza59mg Required inputs are marked w…" at bounding box center [779, 392] width 1558 height 784
click at [18, 189] on icon "Navigate to Messaging" at bounding box center [26, 196] width 20 height 20
